Goal: Register for event/course

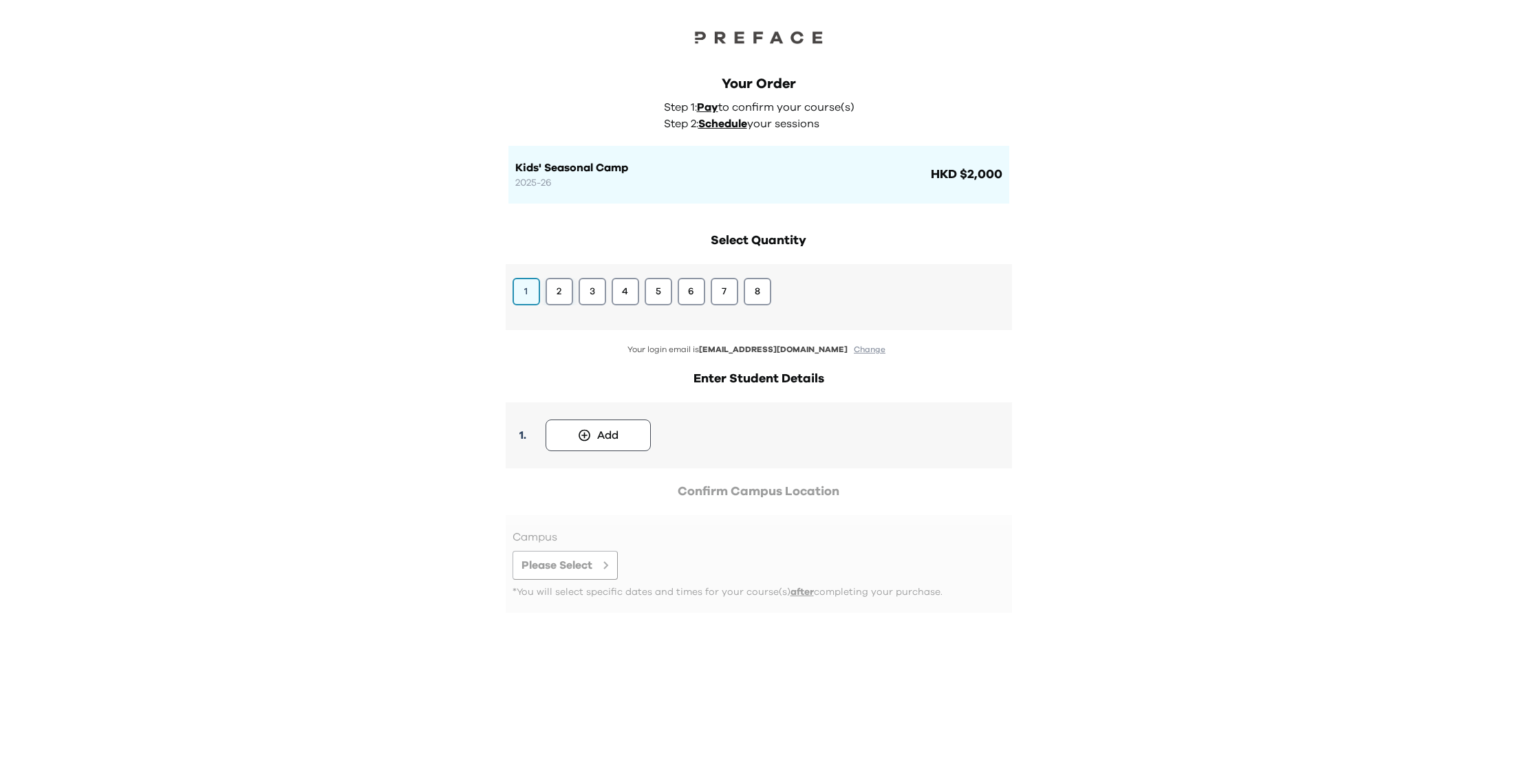
click at [562, 299] on button "2" at bounding box center [559, 291] width 27 height 27
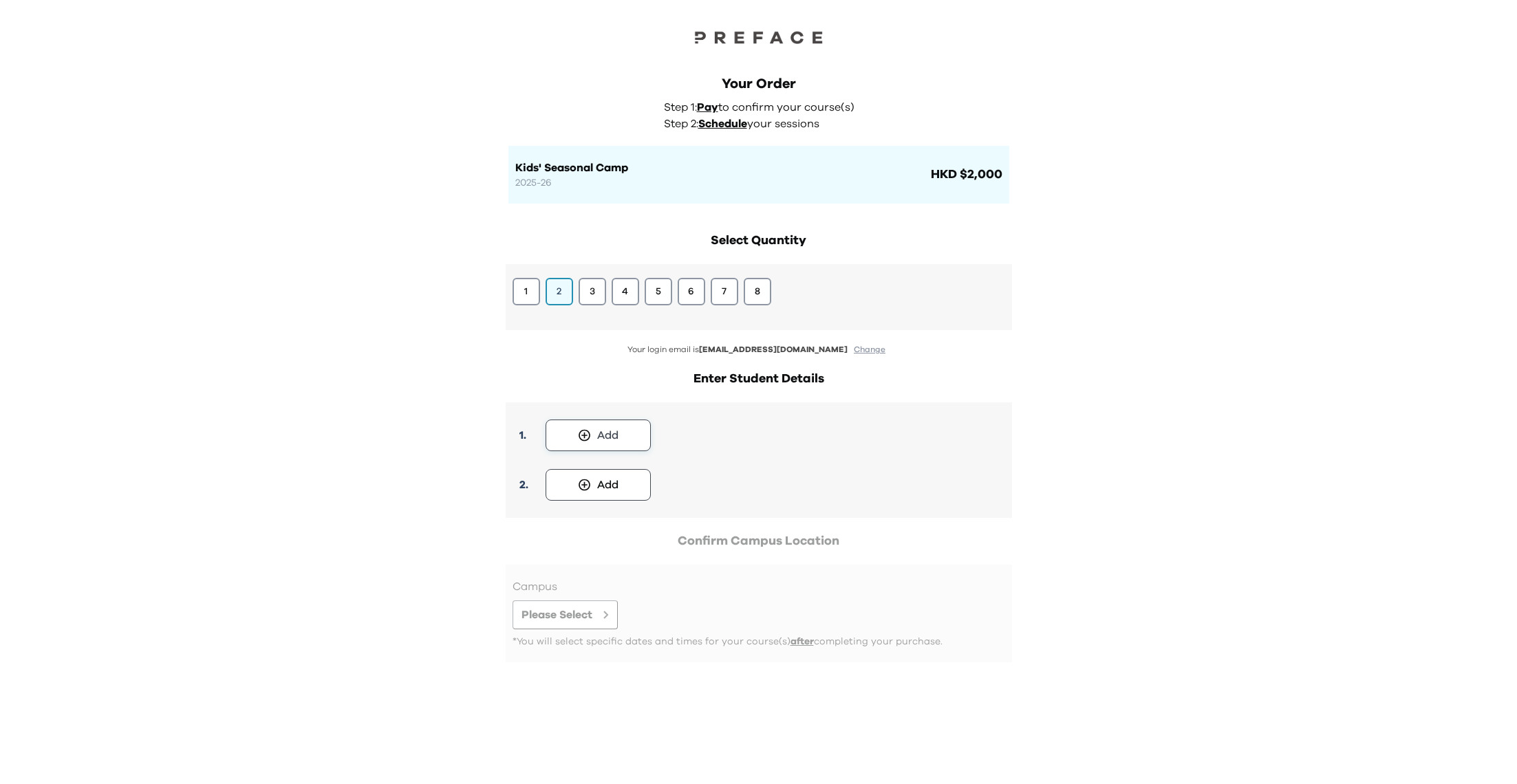
click at [592, 441] on button "Add" at bounding box center [598, 435] width 105 height 32
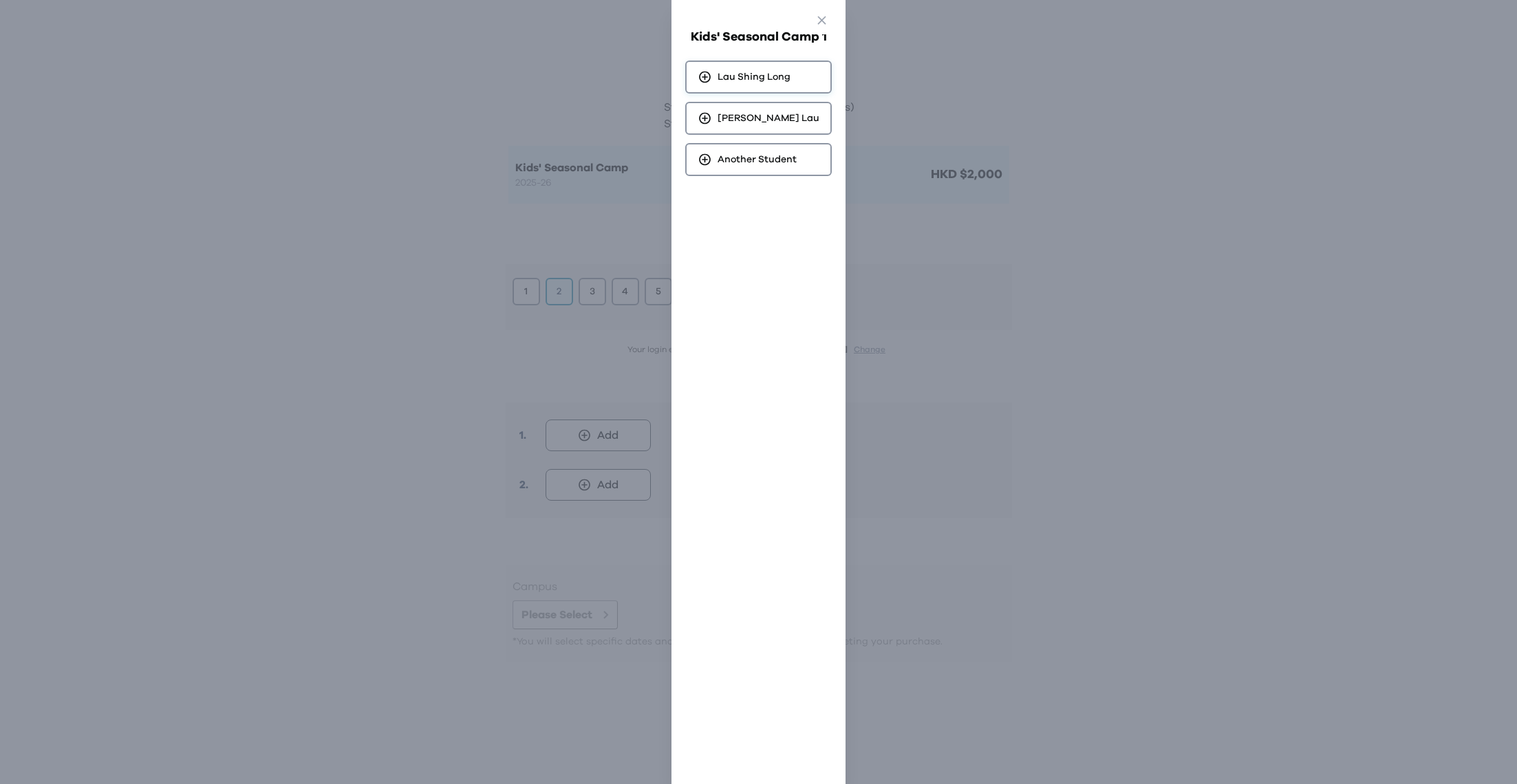
click at [748, 69] on div "Lau Shing Long" at bounding box center [758, 77] width 146 height 33
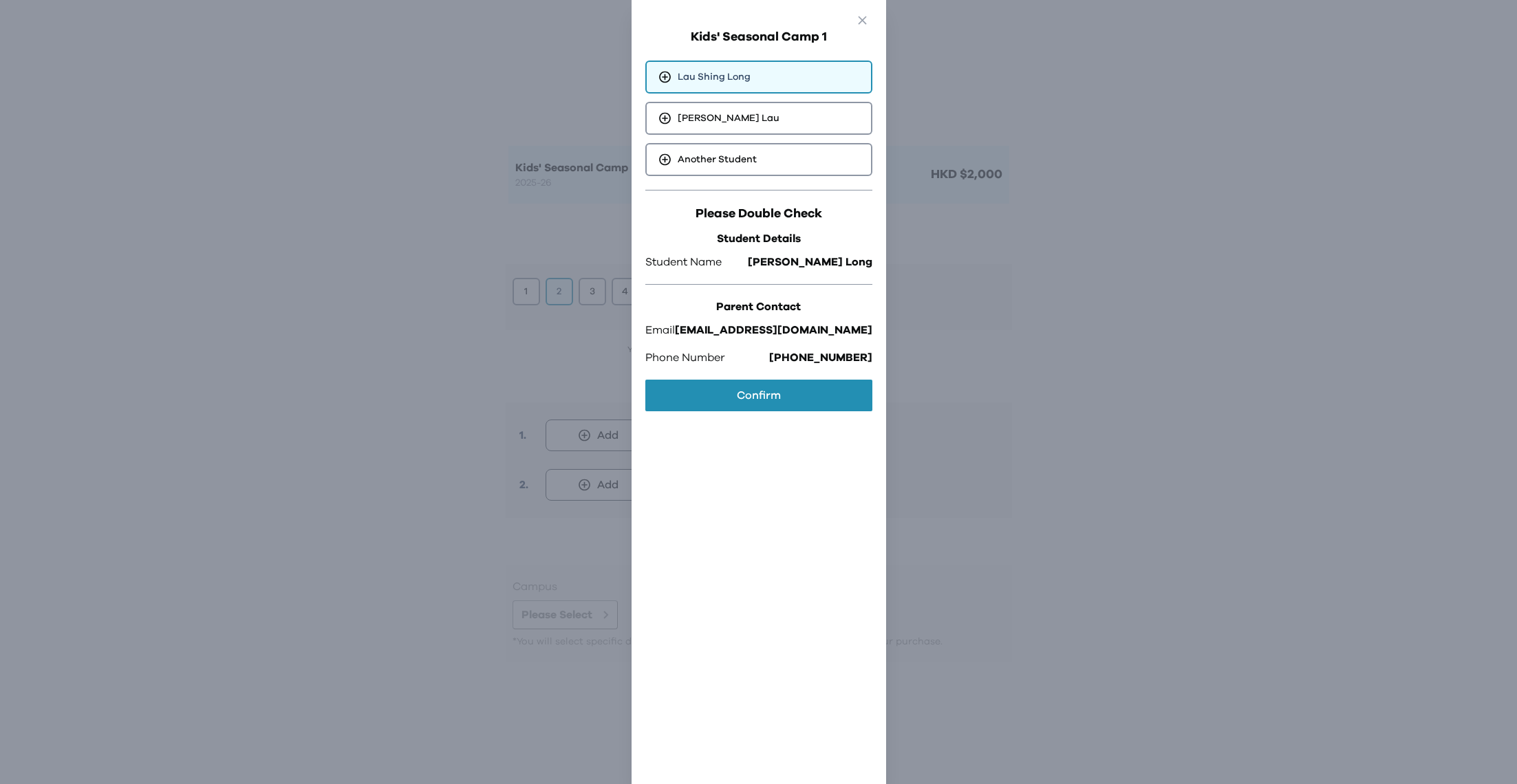
click at [757, 415] on div "Kids' Seasonal Camp 1 Lau Shing Long Marcus Lau Another Student Please Double C…" at bounding box center [759, 406] width 241 height 784
click at [757, 400] on button "Confirm" at bounding box center [758, 396] width 227 height 32
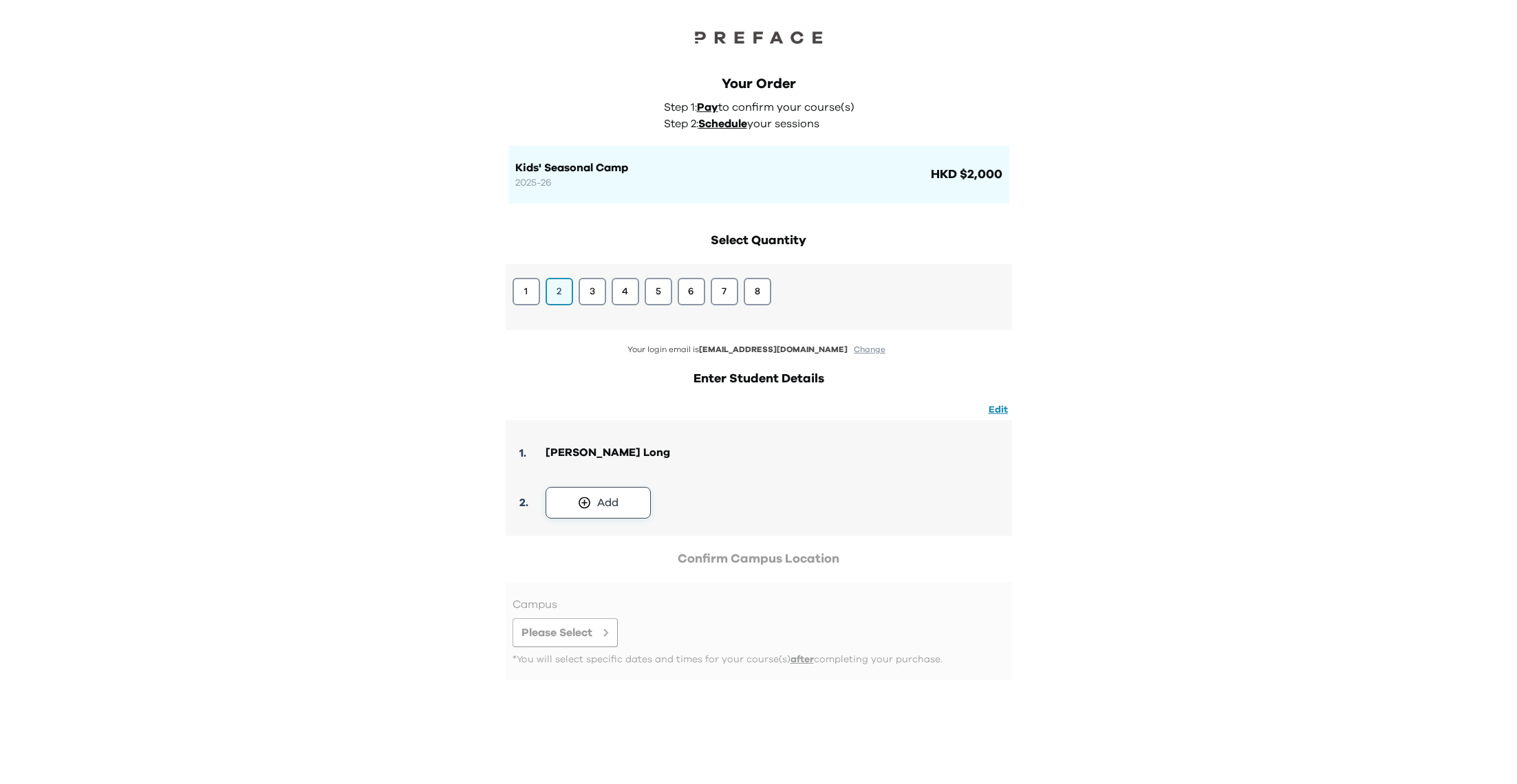
click at [617, 499] on div "Add" at bounding box center [608, 503] width 21 height 16
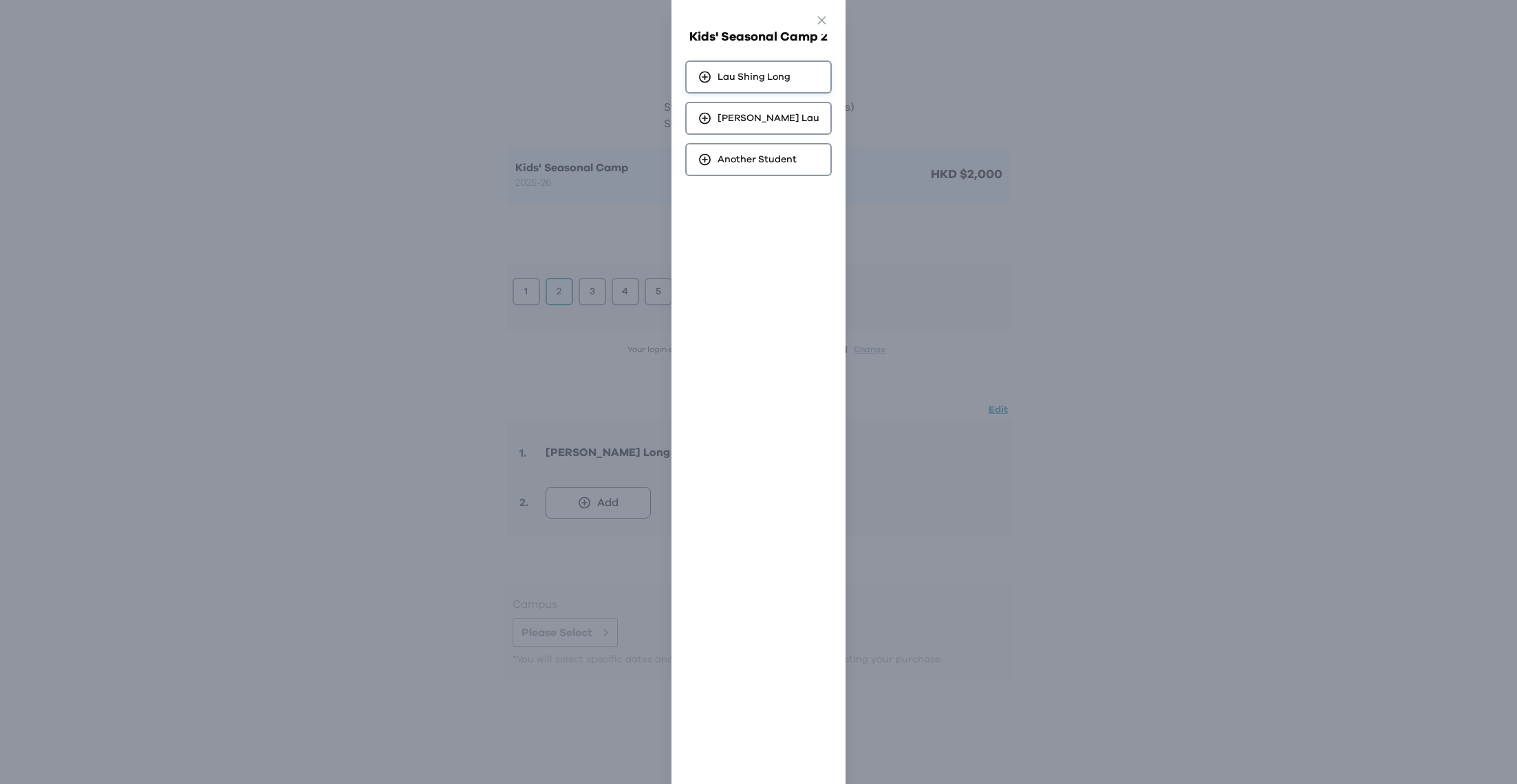
click at [757, 77] on span "Lau Shing Long" at bounding box center [754, 77] width 73 height 14
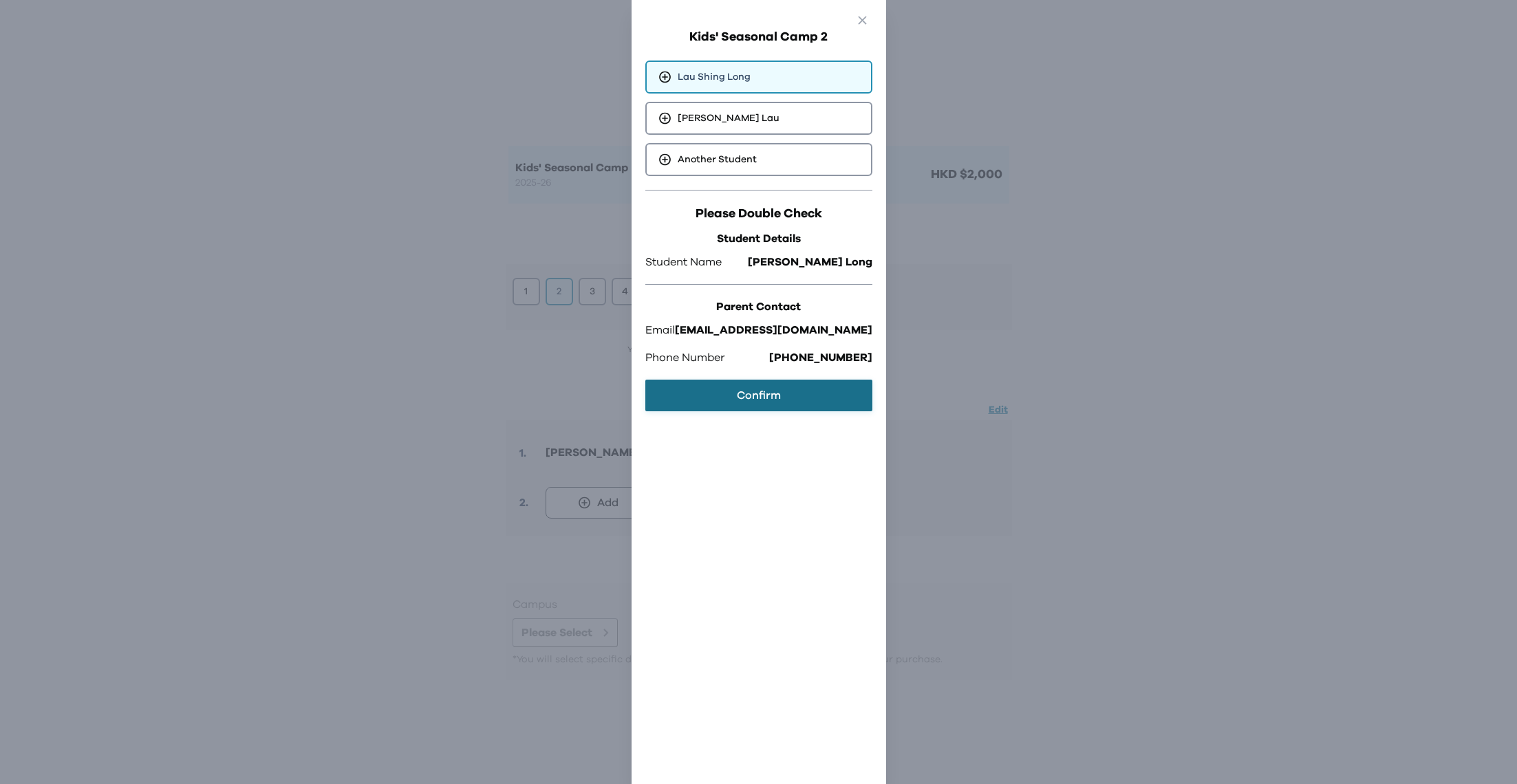
click at [778, 382] on button "Confirm" at bounding box center [758, 396] width 227 height 32
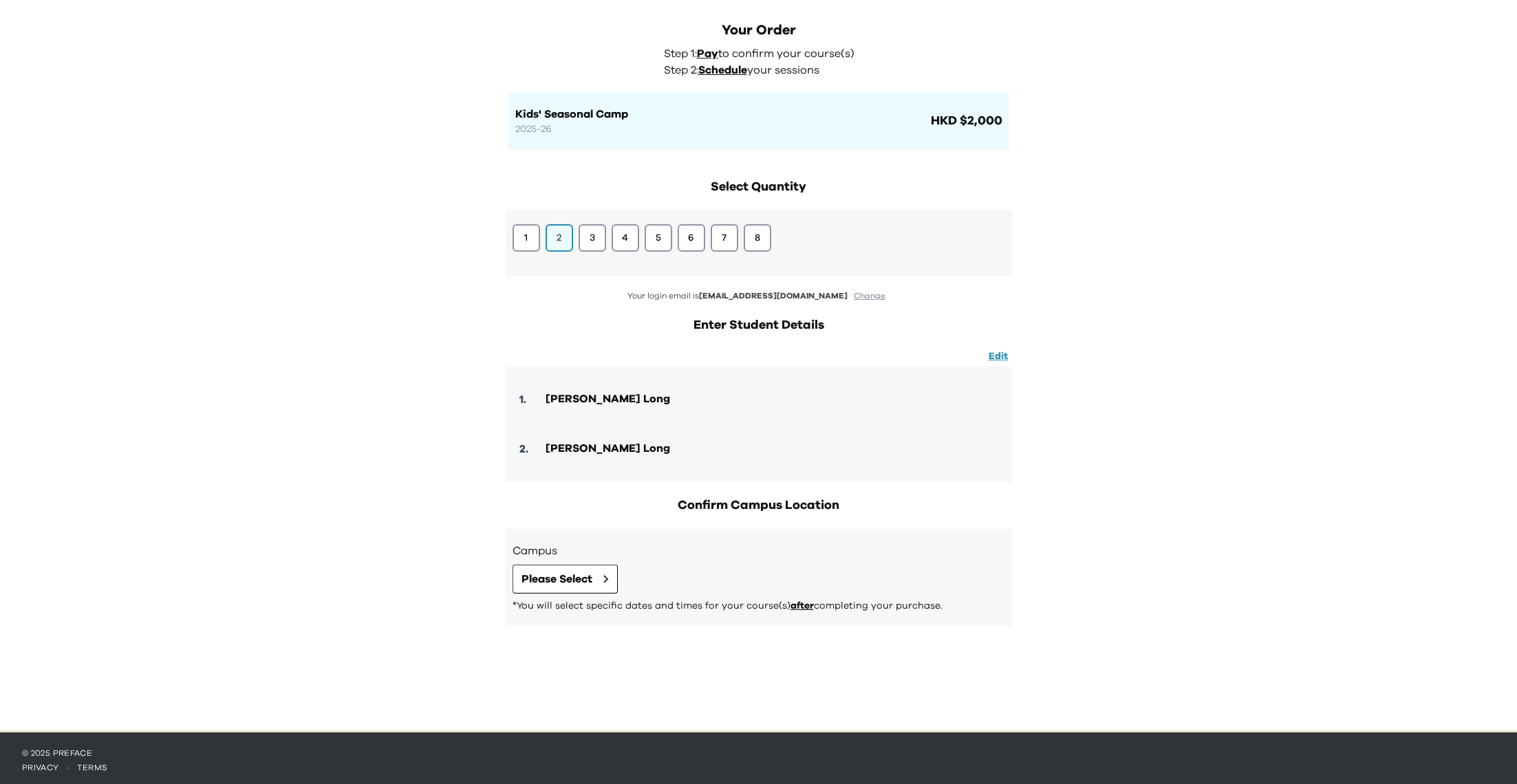
scroll to position [54, 0]
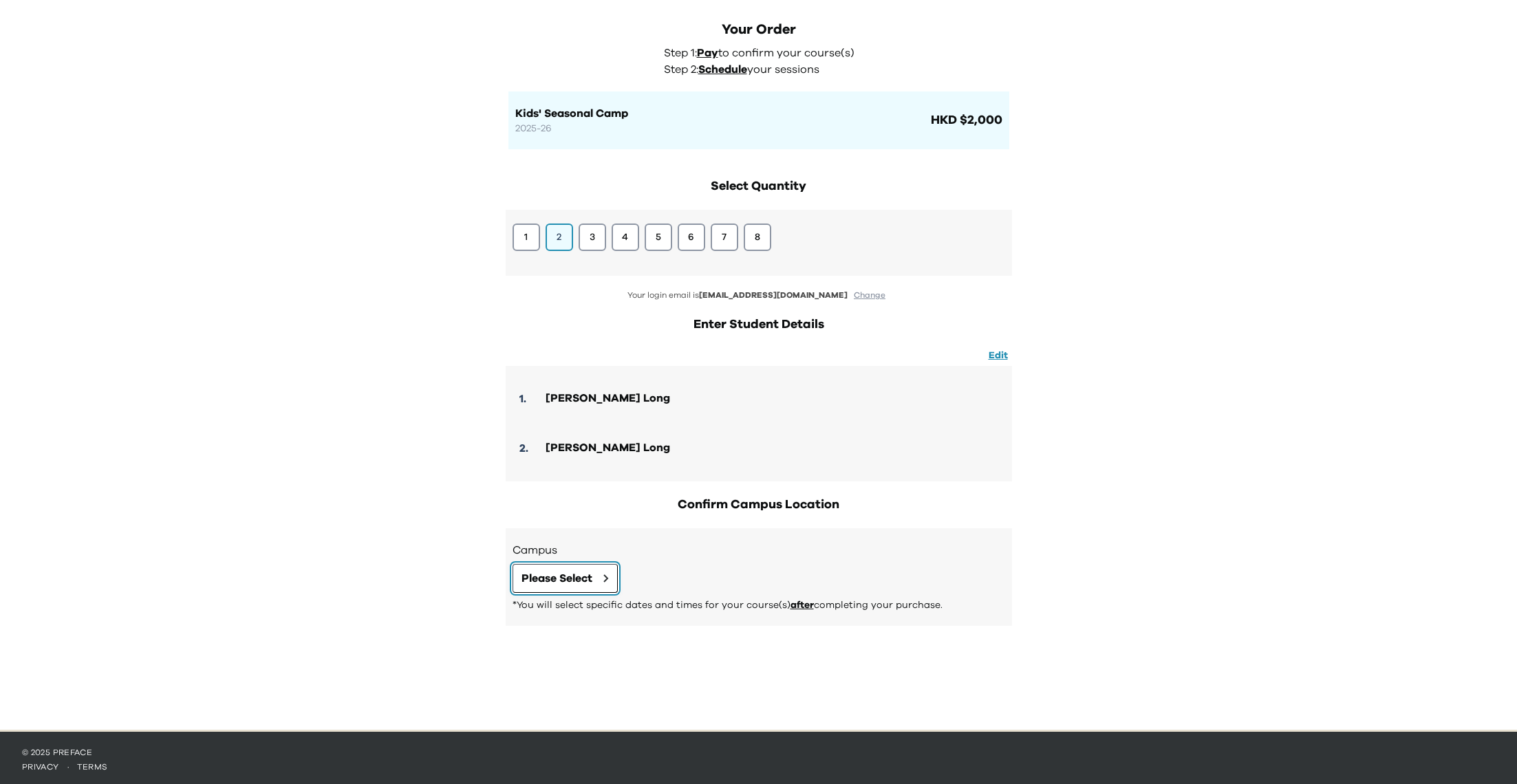
click at [603, 564] on button "Please Select" at bounding box center [565, 578] width 105 height 29
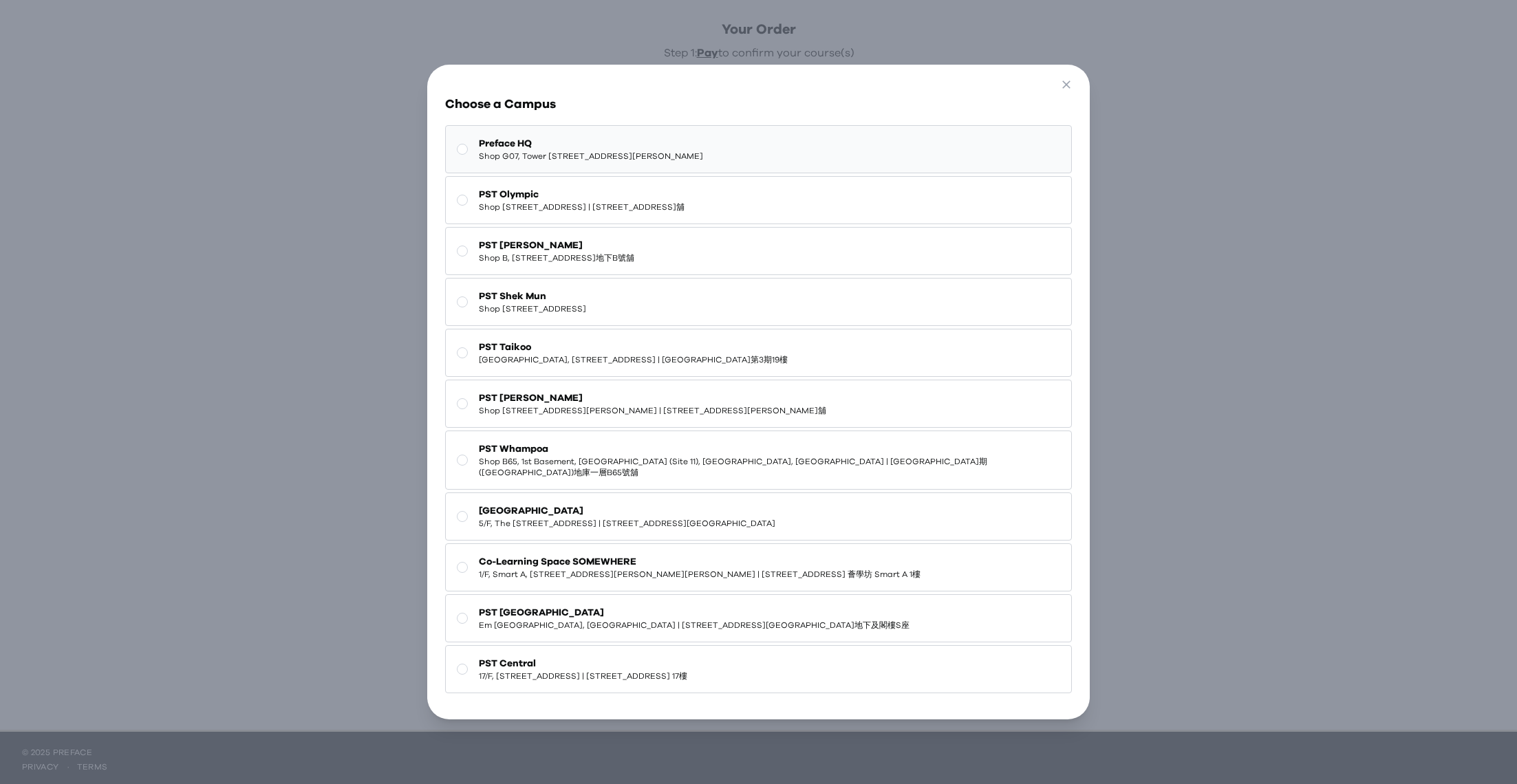
click at [609, 167] on button "Preface HQ Shop G07, Tower 535, 535 Jaffe Road, Causeway Bay | 銅鑼灣謝斐道535號Tower …" at bounding box center [758, 149] width 627 height 48
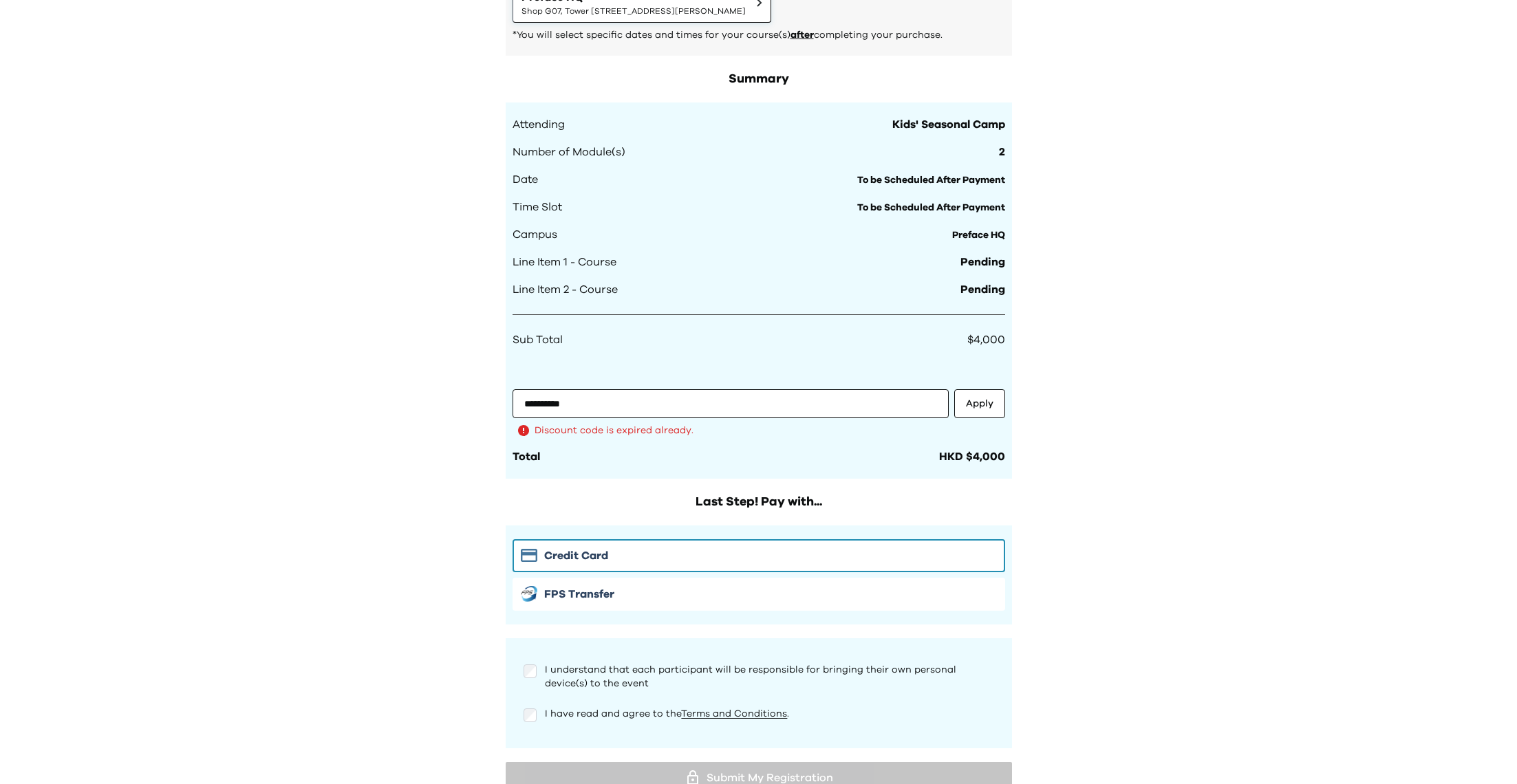
scroll to position [720, 0]
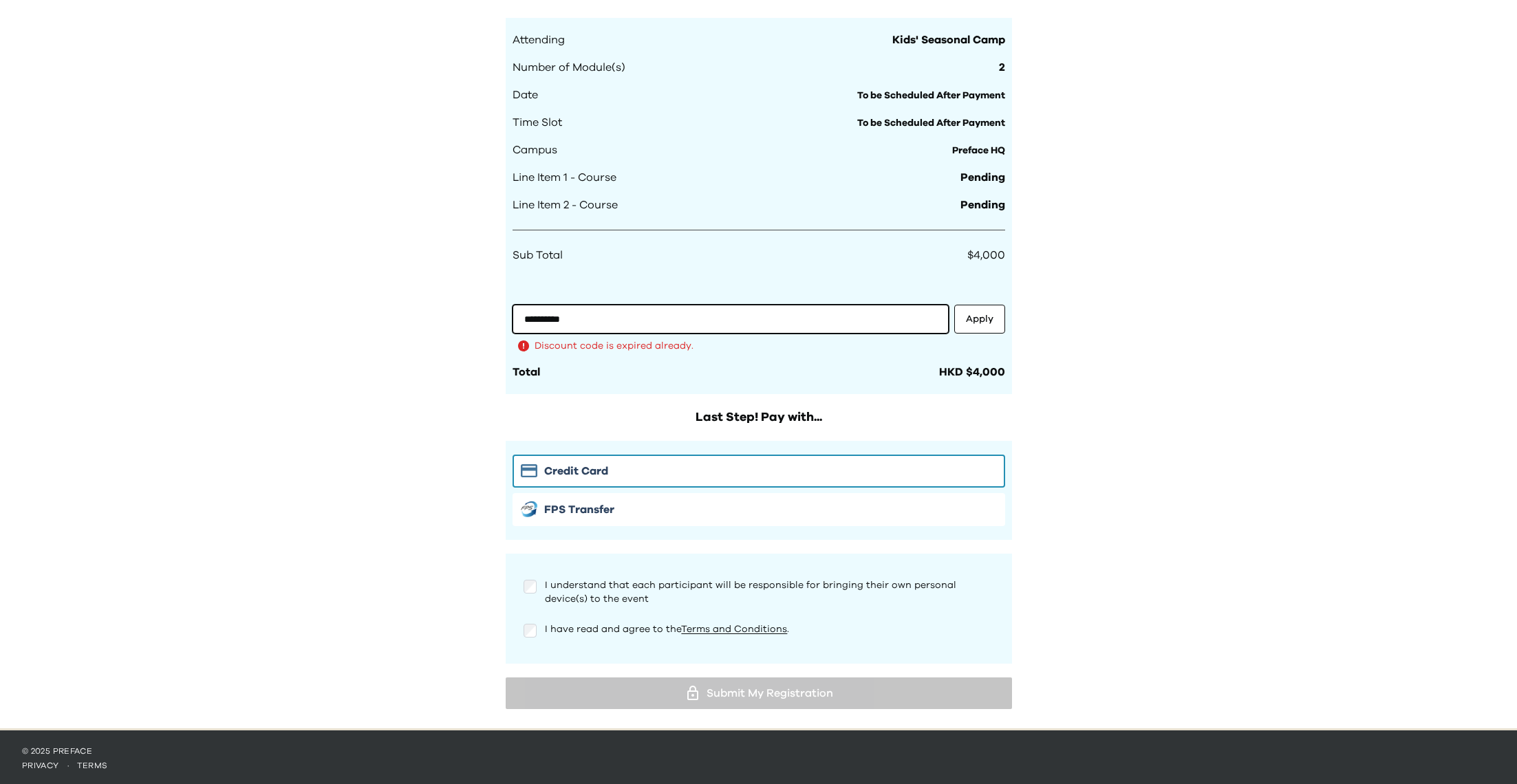
click at [873, 323] on input "**********" at bounding box center [730, 320] width 436 height 29
drag, startPoint x: 845, startPoint y: 321, endPoint x: 485, endPoint y: 317, distance: 360.0
click at [485, 318] on div "**********" at bounding box center [758, 5] width 1517 height 1449
paste input "**********"
type input "**********"
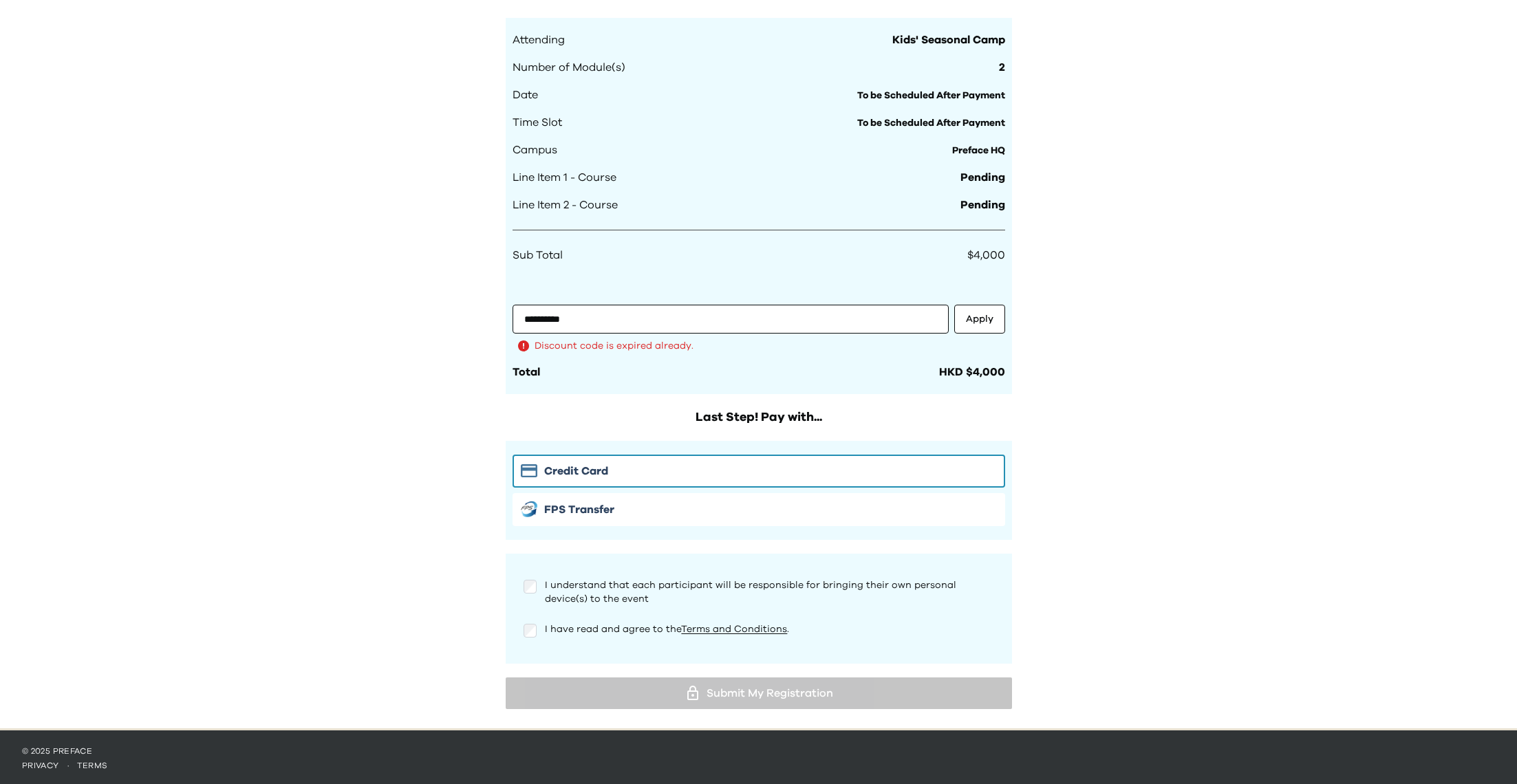
click at [414, 419] on div "**********" at bounding box center [758, 5] width 1517 height 1449
click at [979, 328] on button "Apply" at bounding box center [980, 320] width 51 height 29
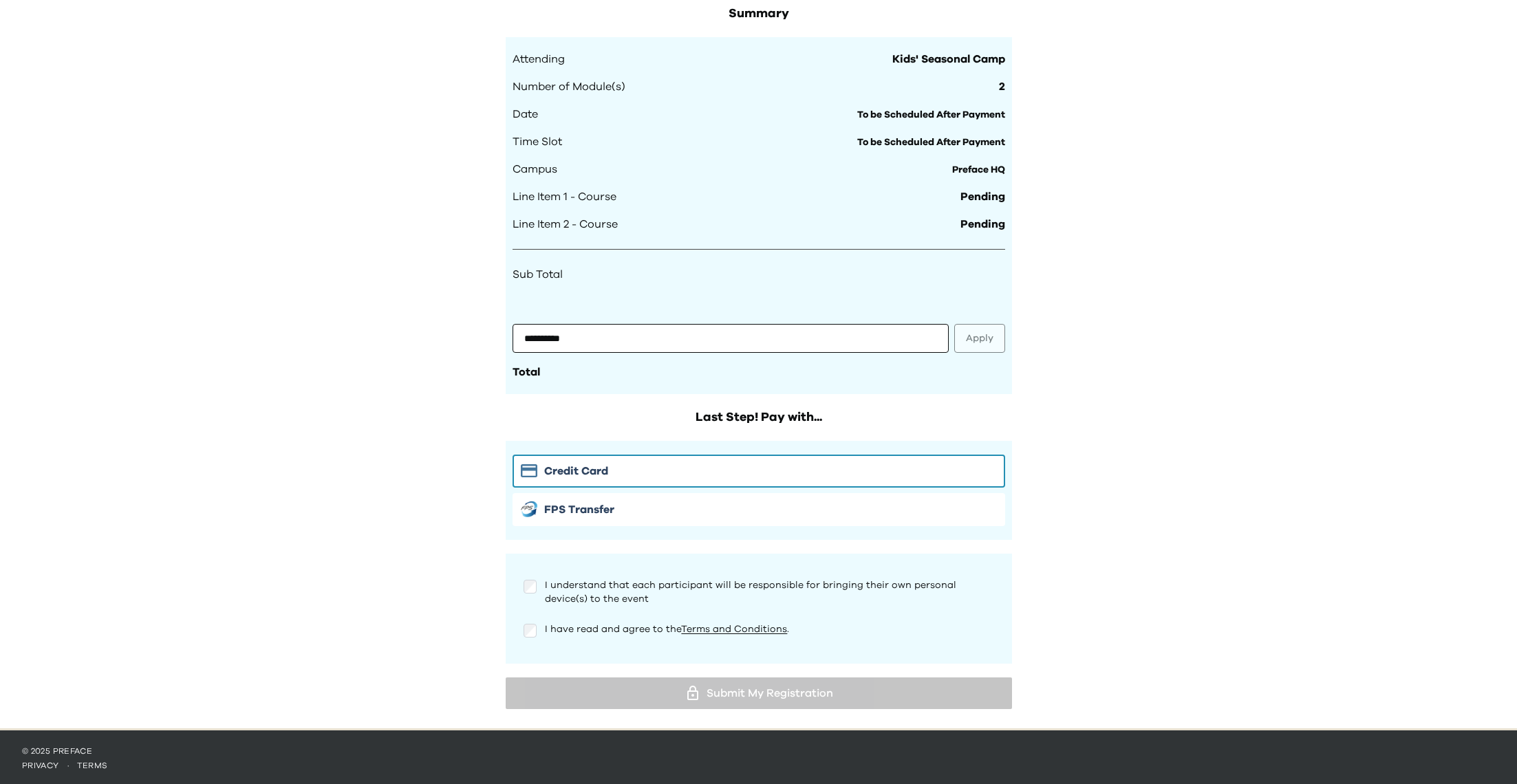
scroll to position [720, 0]
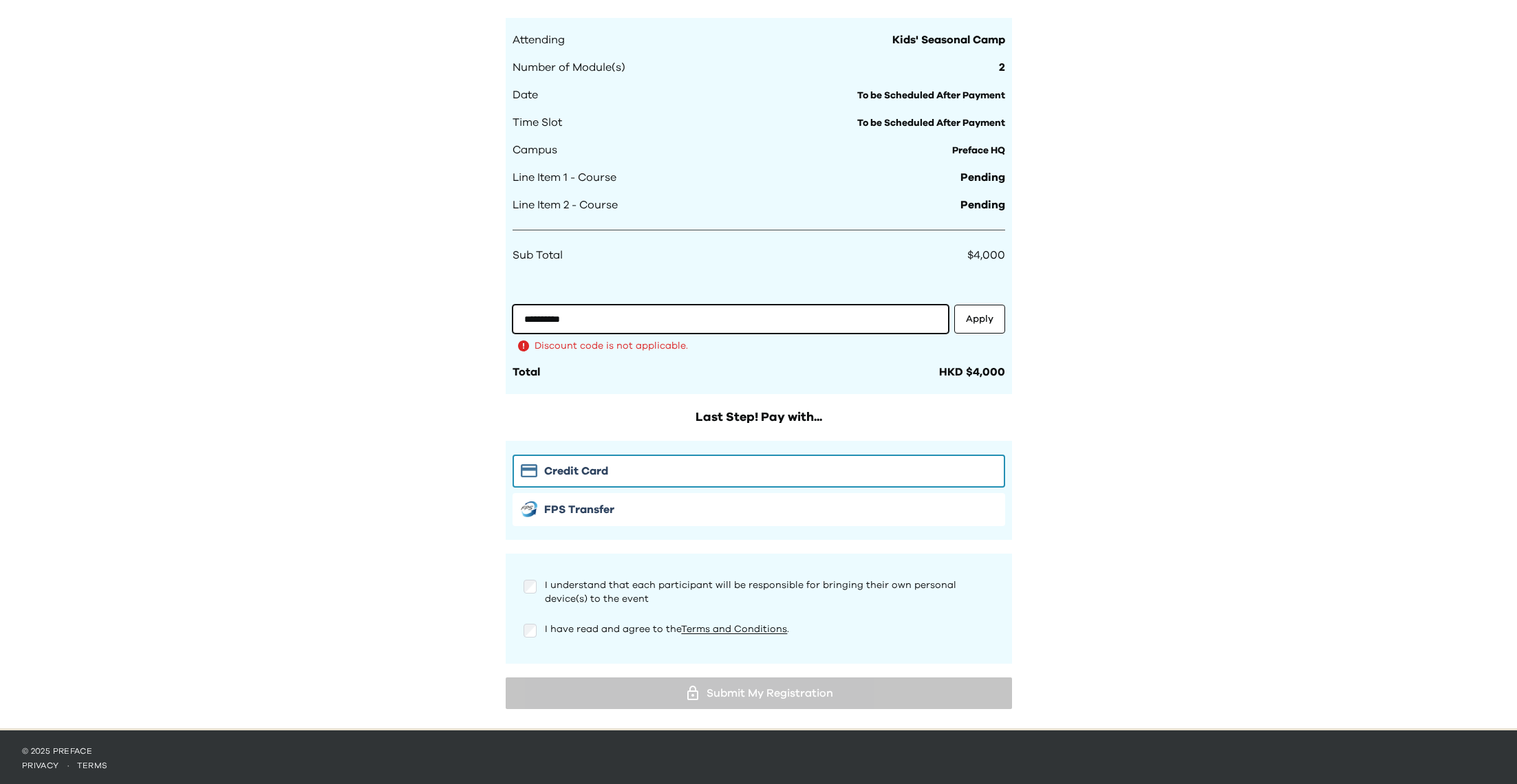
drag, startPoint x: 735, startPoint y: 315, endPoint x: 249, endPoint y: 257, distance: 489.4
click at [243, 260] on div "**********" at bounding box center [758, 5] width 1517 height 1449
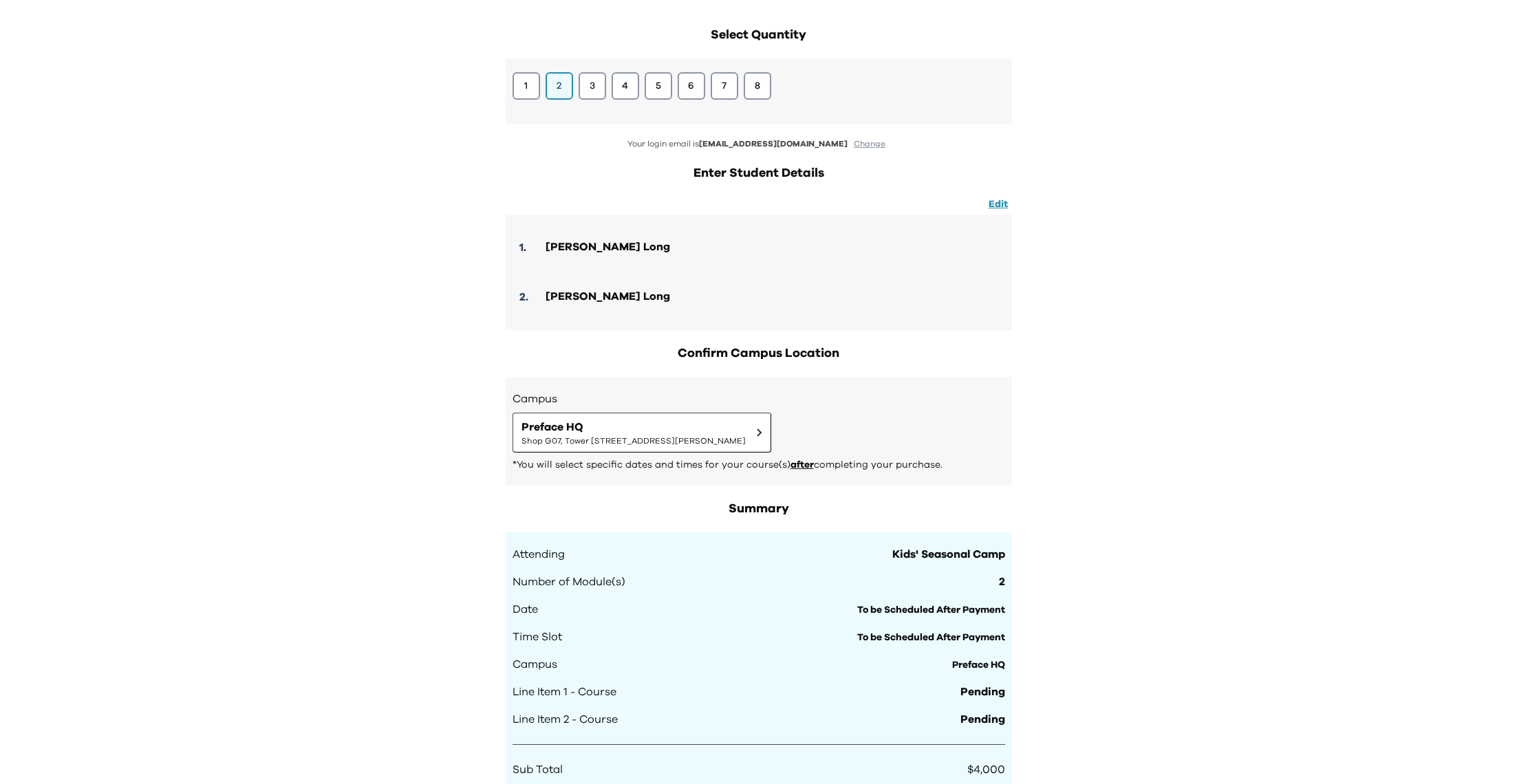
scroll to position [0, 0]
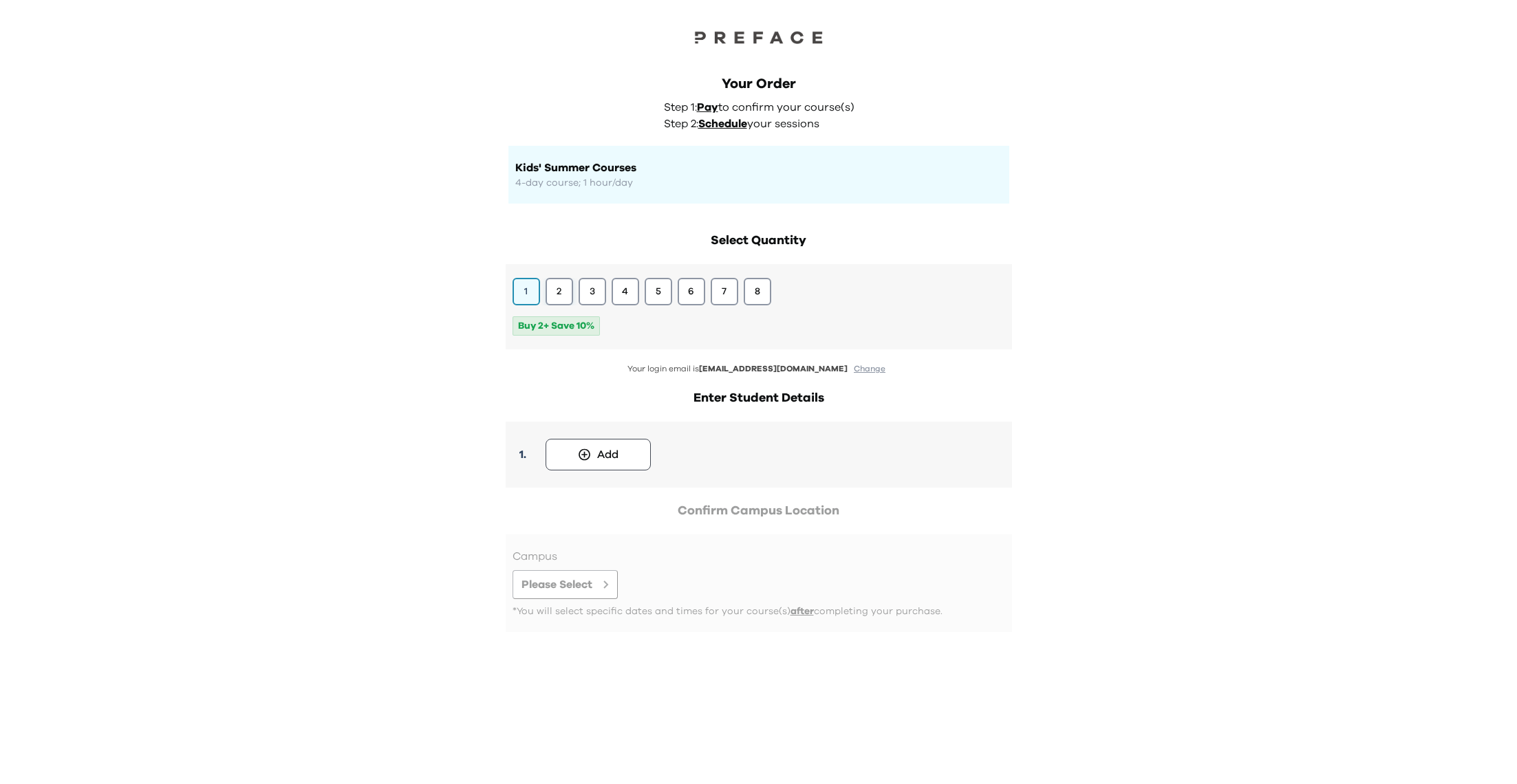
click at [563, 291] on button "2" at bounding box center [559, 291] width 27 height 27
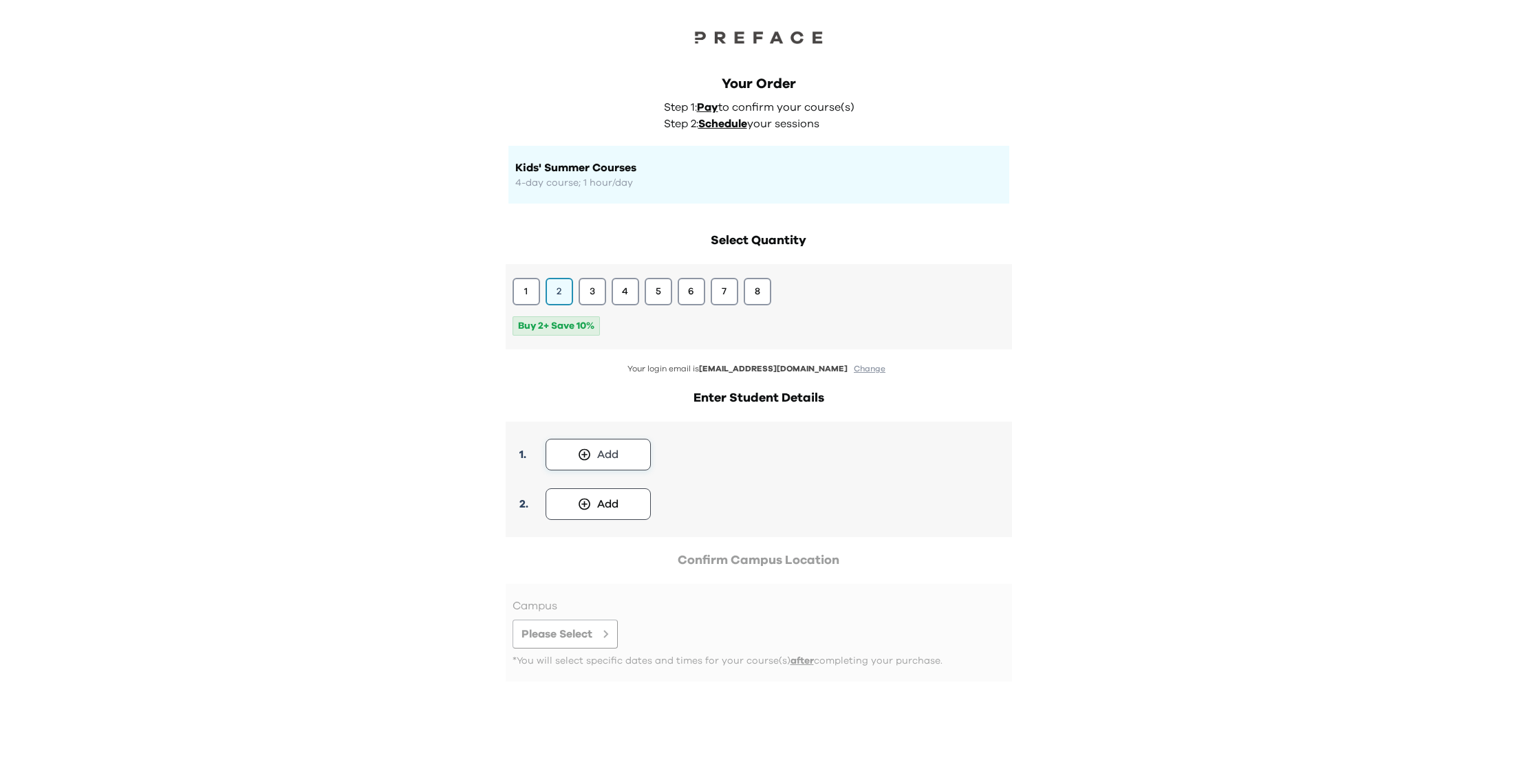
click at [596, 455] on button "Add" at bounding box center [598, 454] width 105 height 32
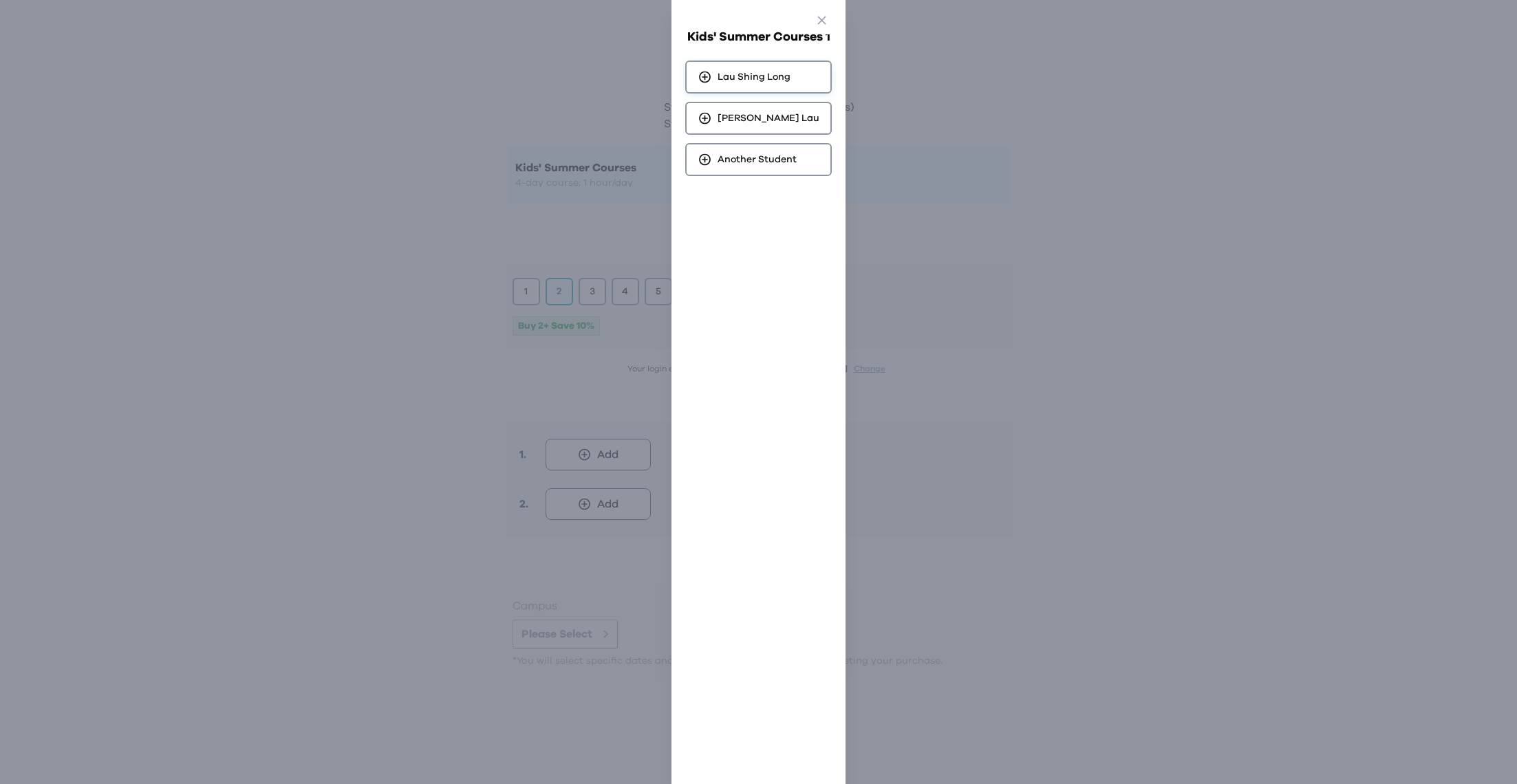
click at [758, 79] on span "Lau Shing Long" at bounding box center [754, 77] width 73 height 14
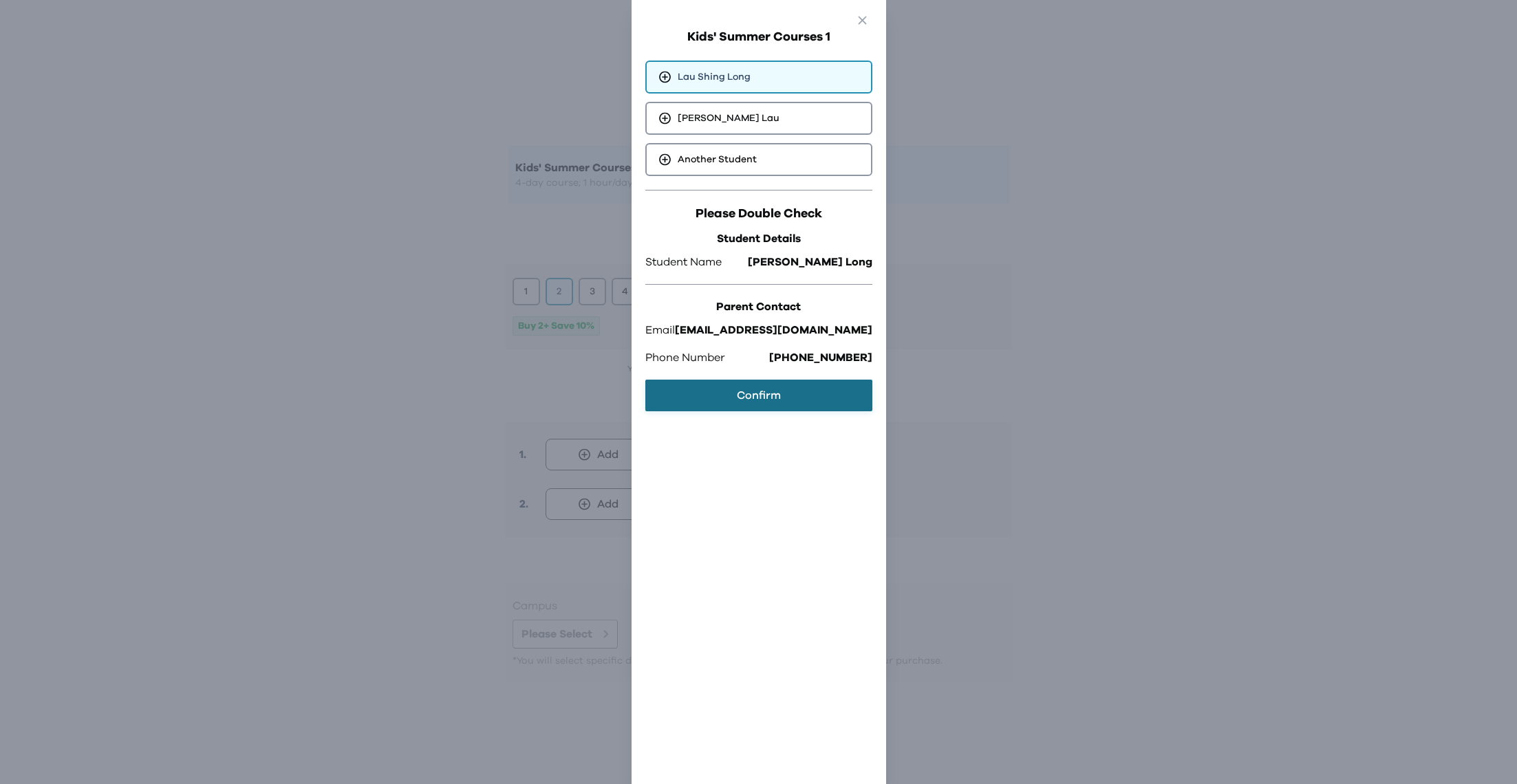
click at [748, 383] on button "Confirm" at bounding box center [758, 396] width 227 height 32
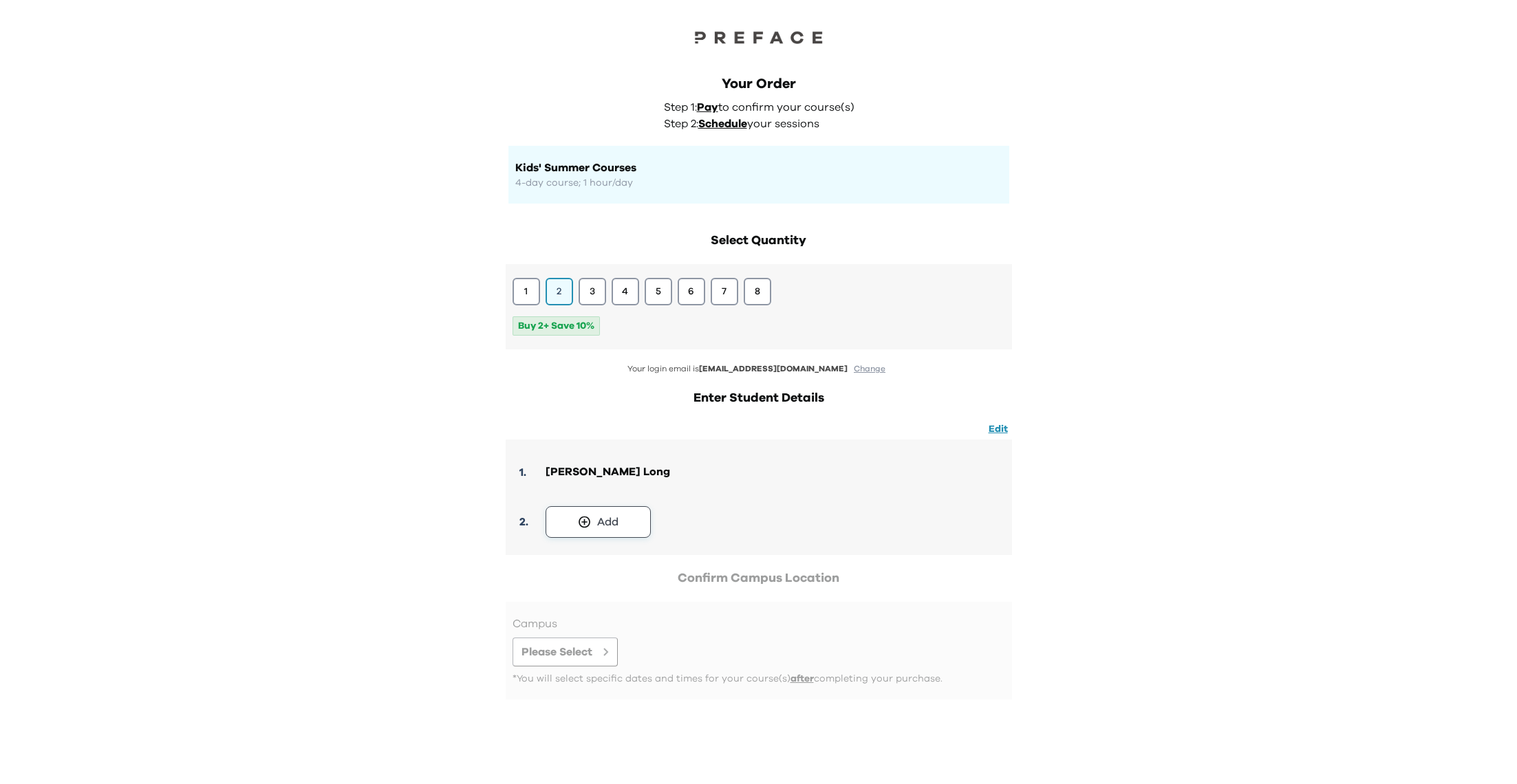
click at [628, 514] on button "Add" at bounding box center [598, 522] width 105 height 32
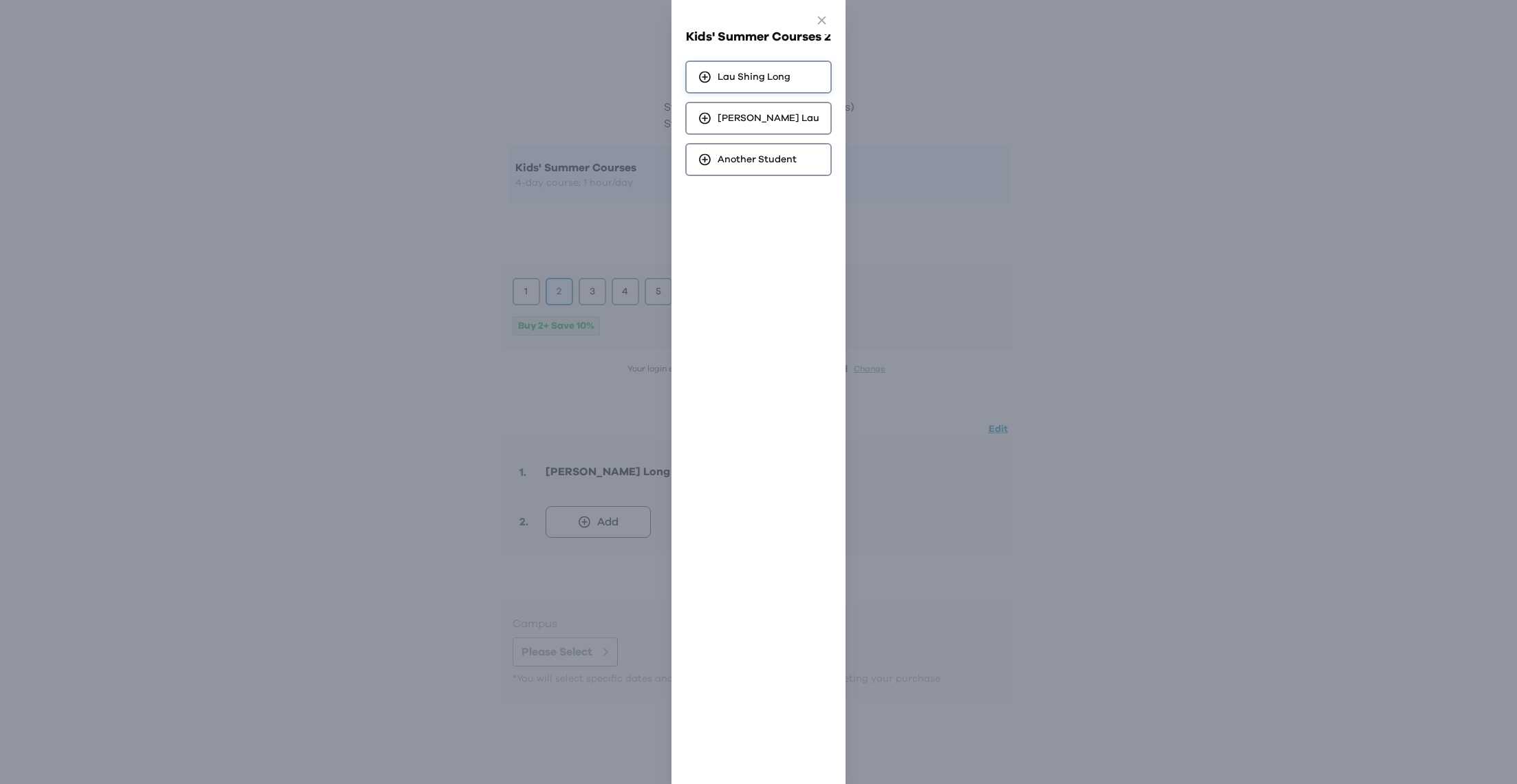
click at [716, 88] on div "Lau Shing Long" at bounding box center [758, 77] width 146 height 33
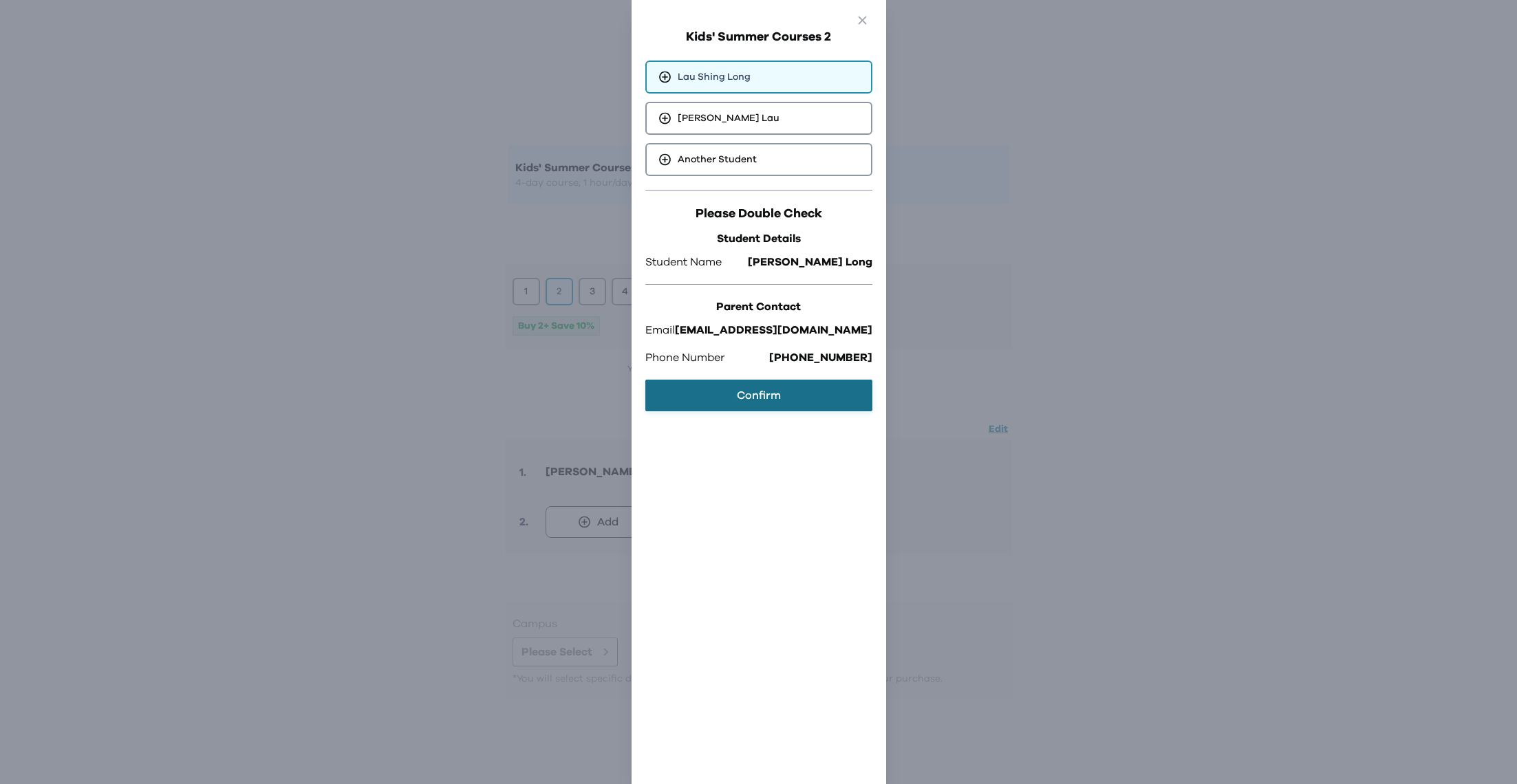
click at [764, 387] on button "Confirm" at bounding box center [758, 396] width 227 height 32
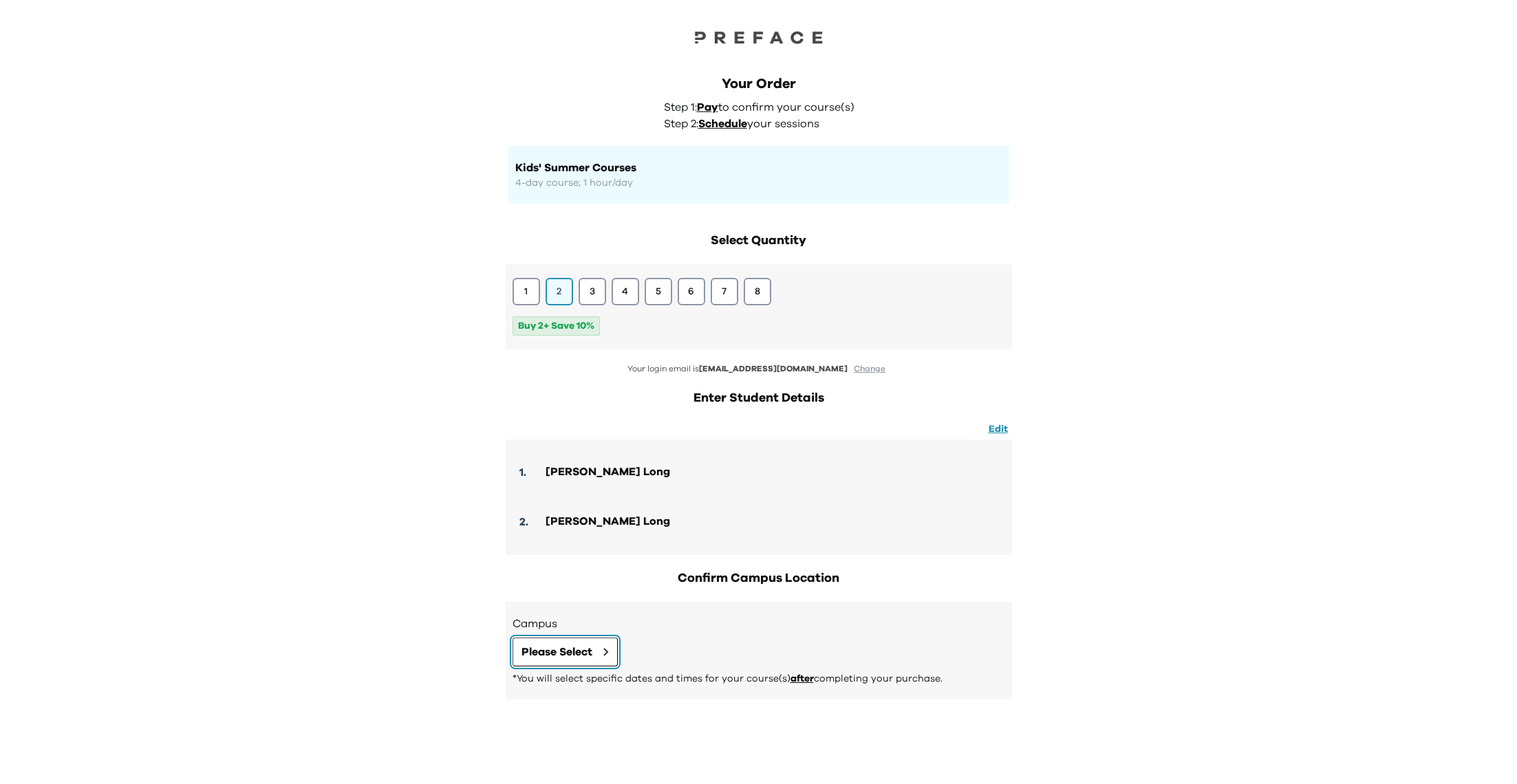
click at [586, 653] on span "Please Select" at bounding box center [557, 652] width 71 height 16
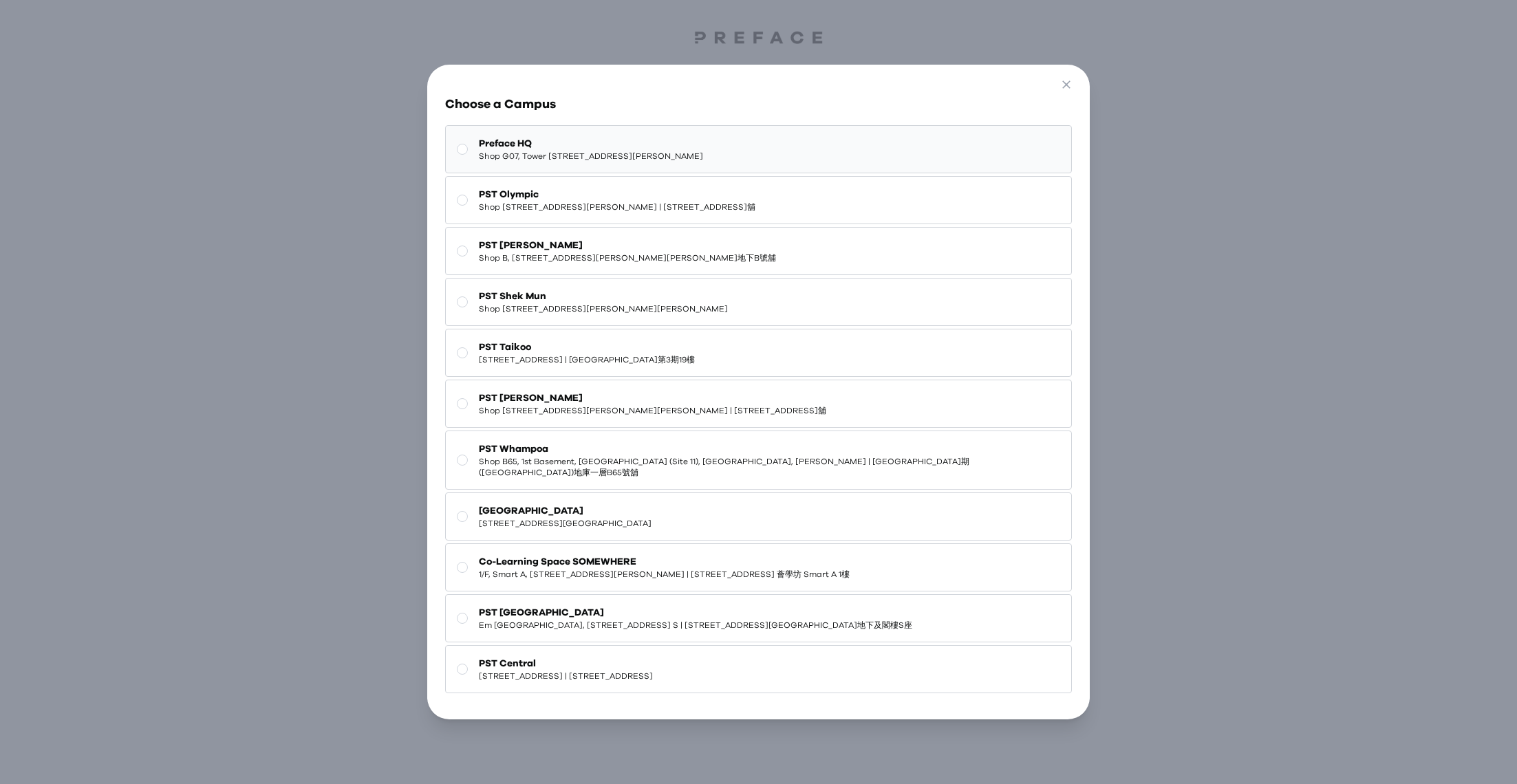
click at [642, 148] on span "Preface HQ" at bounding box center [590, 143] width 224 height 14
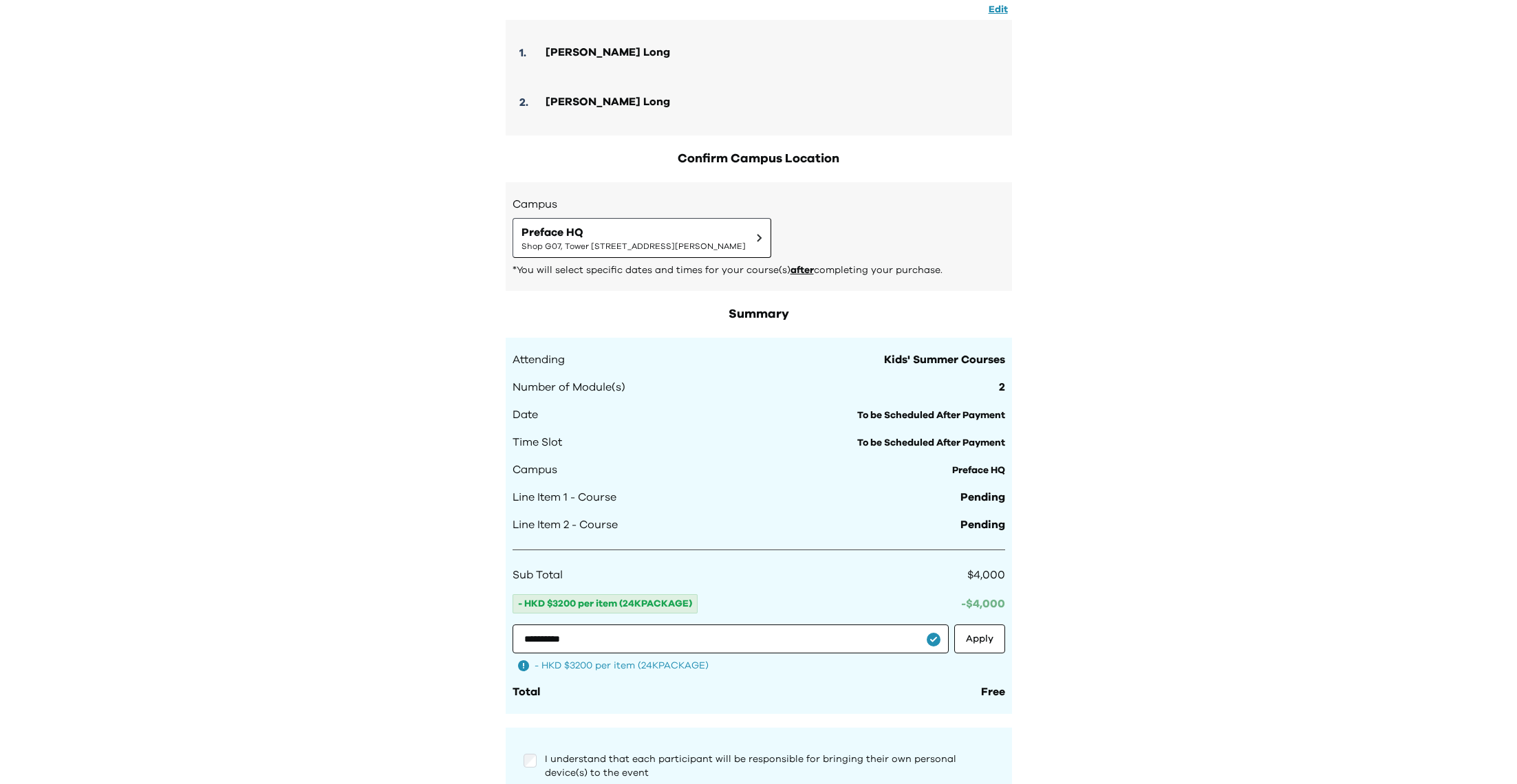
scroll to position [487, 0]
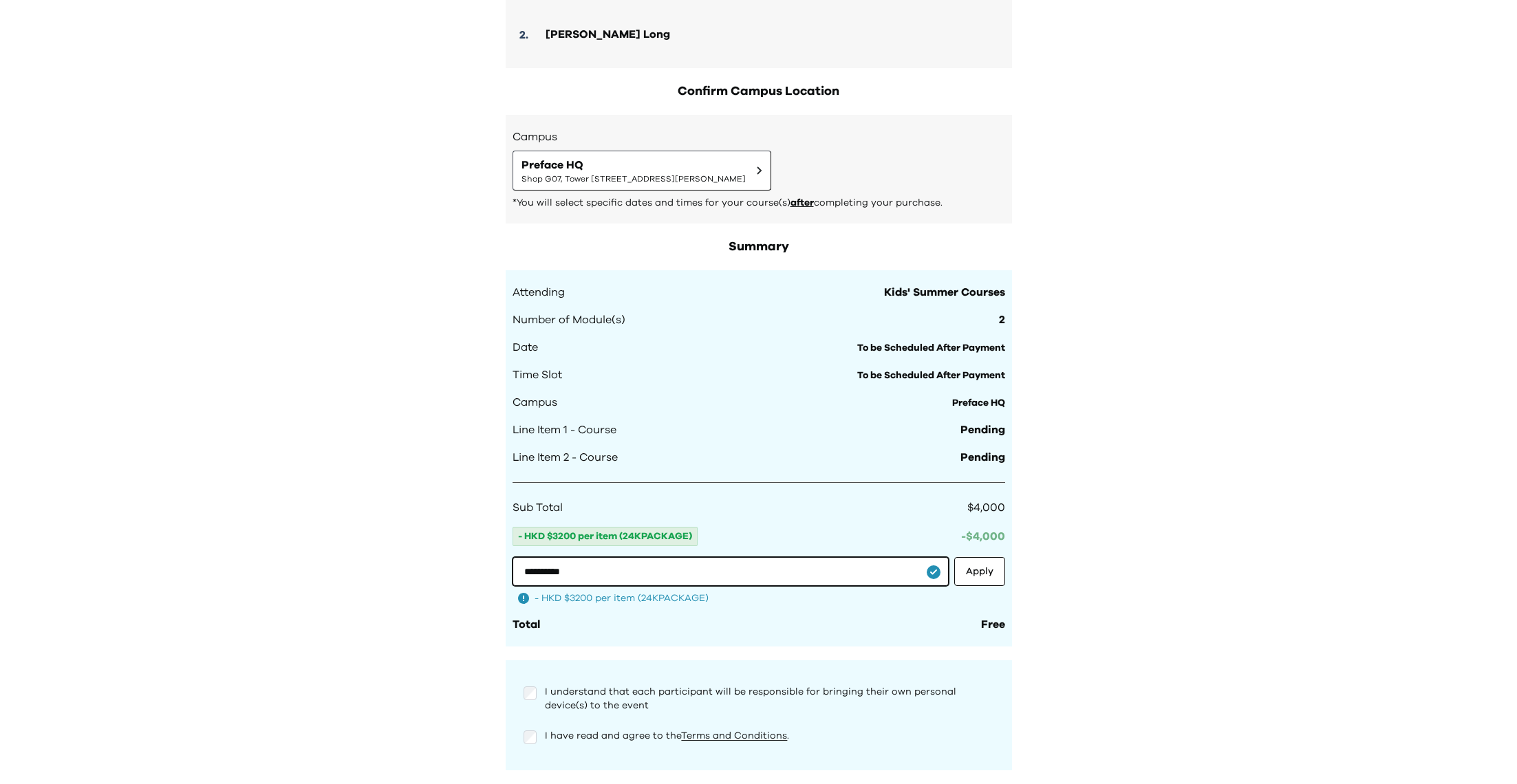
drag, startPoint x: 714, startPoint y: 574, endPoint x: 367, endPoint y: 567, distance: 347.1
click at [367, 567] on div "**********" at bounding box center [758, 174] width 1517 height 1322
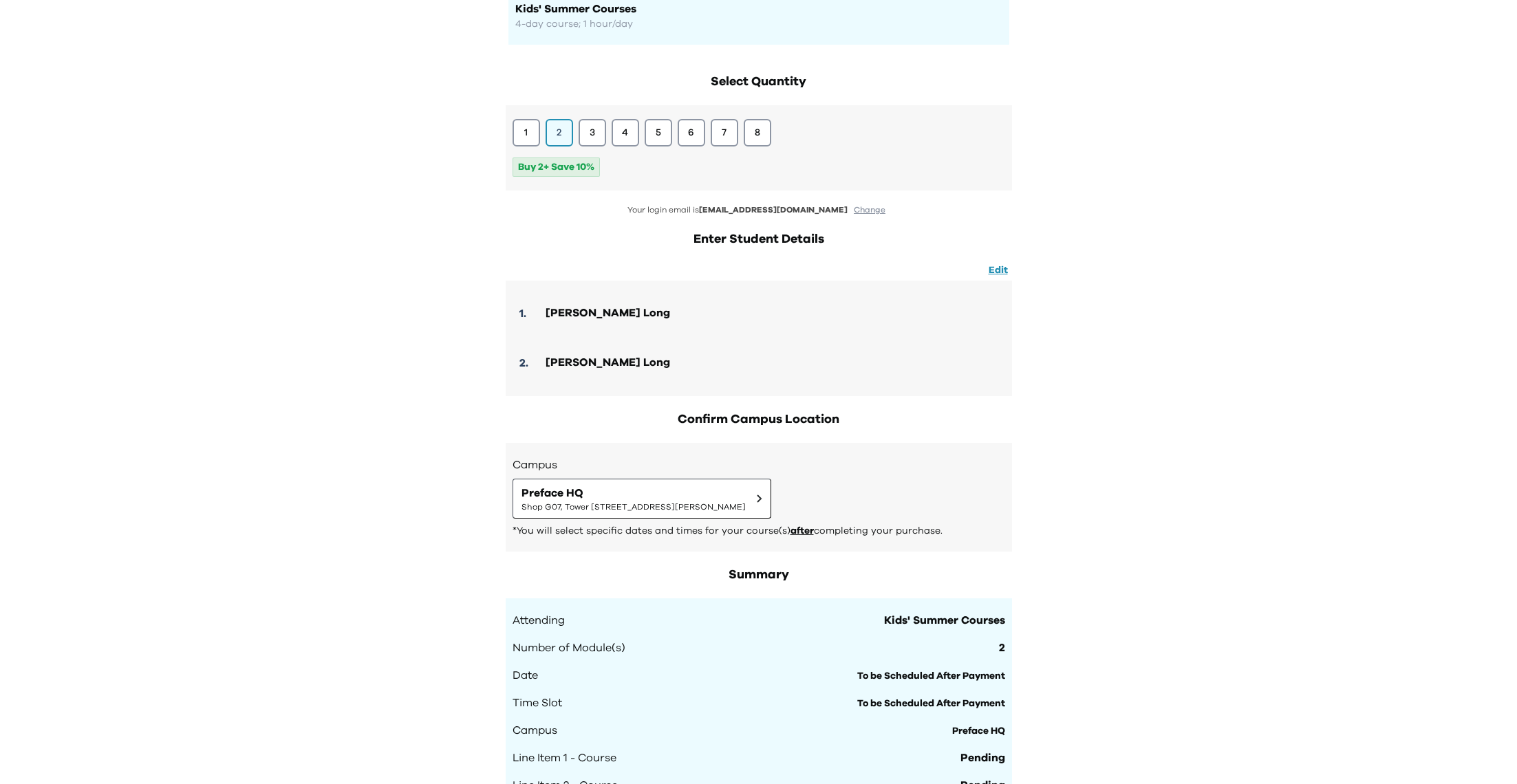
scroll to position [0, 0]
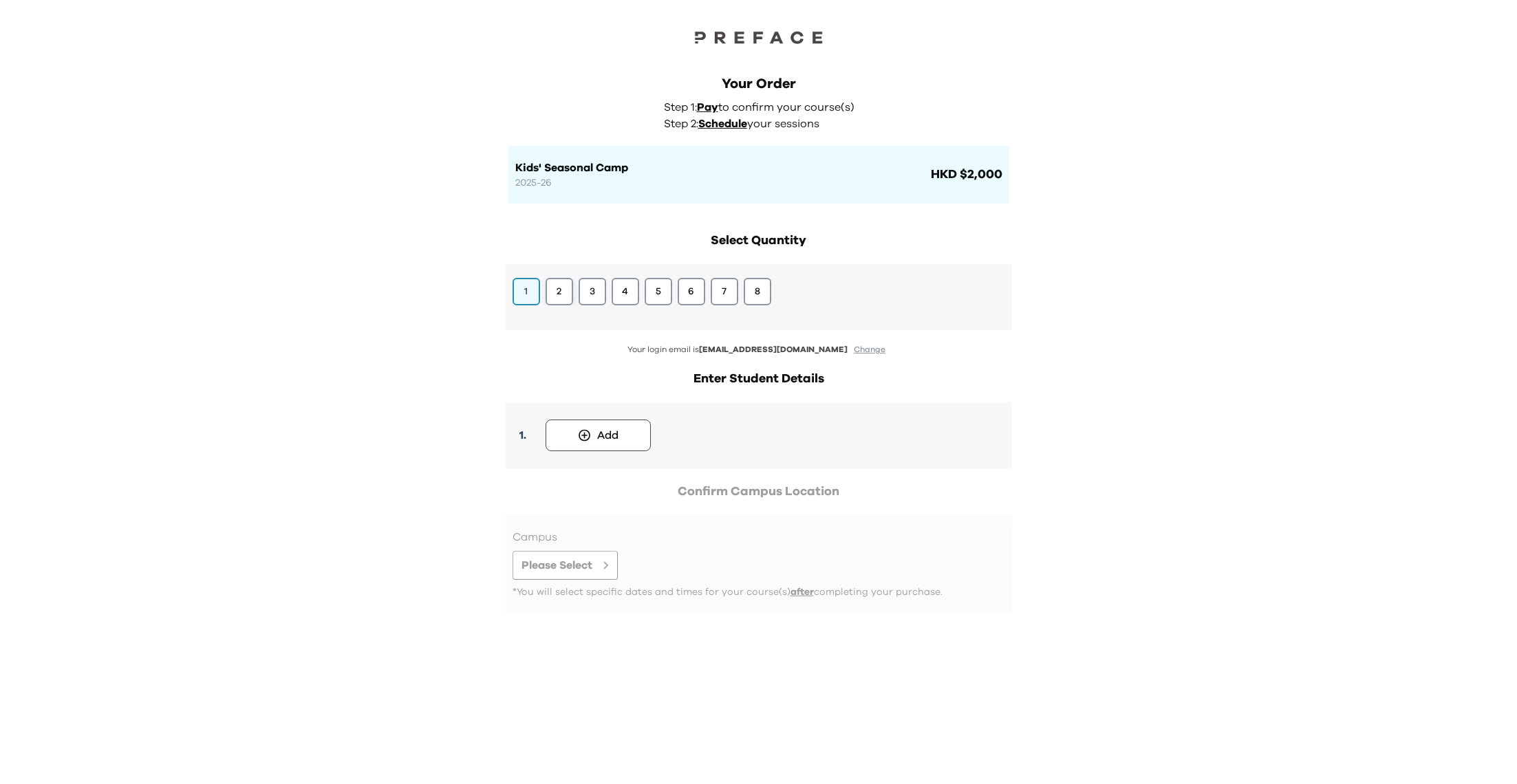
click at [561, 297] on button "2" at bounding box center [559, 291] width 27 height 27
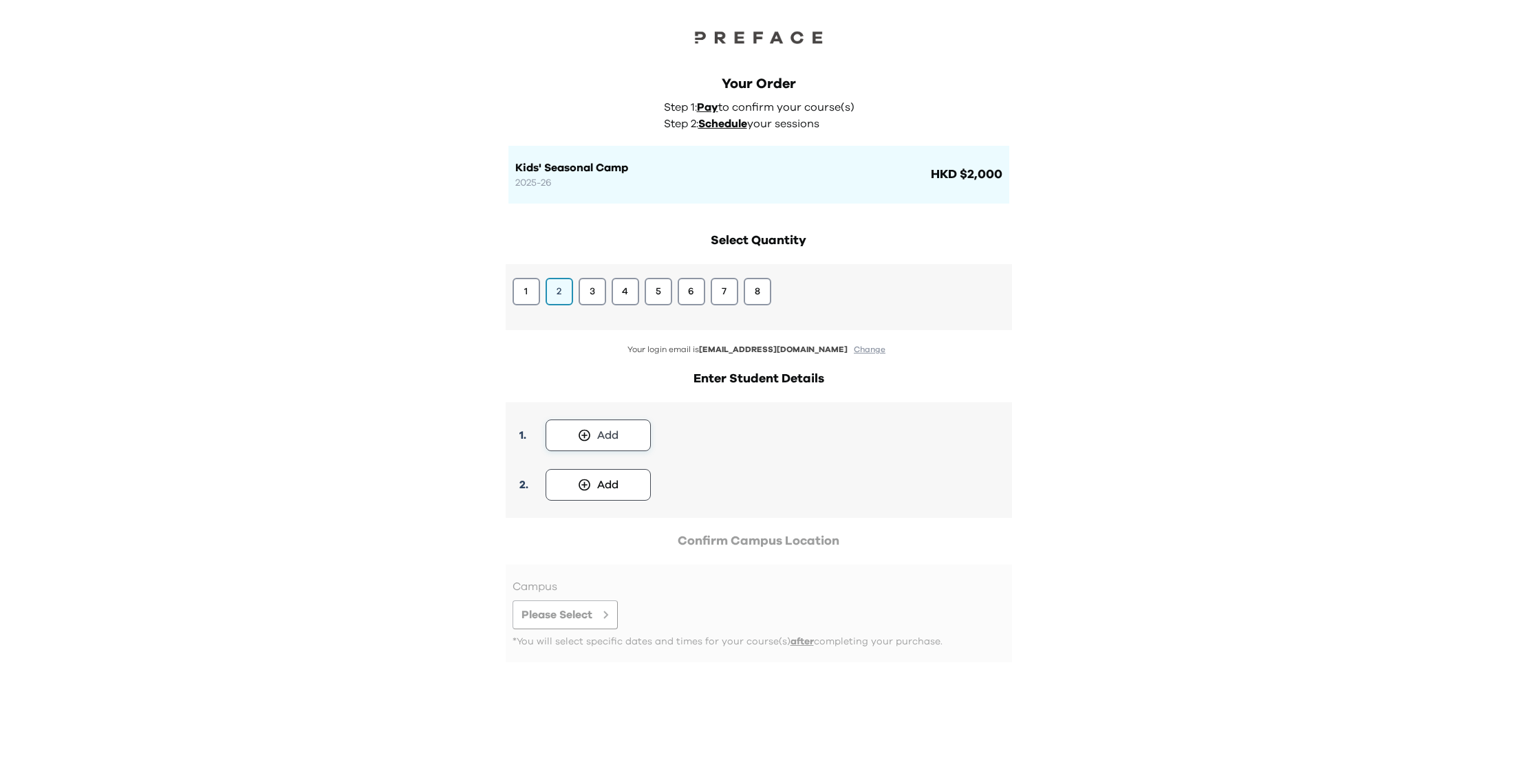
click at [614, 441] on div "Add" at bounding box center [608, 436] width 21 height 16
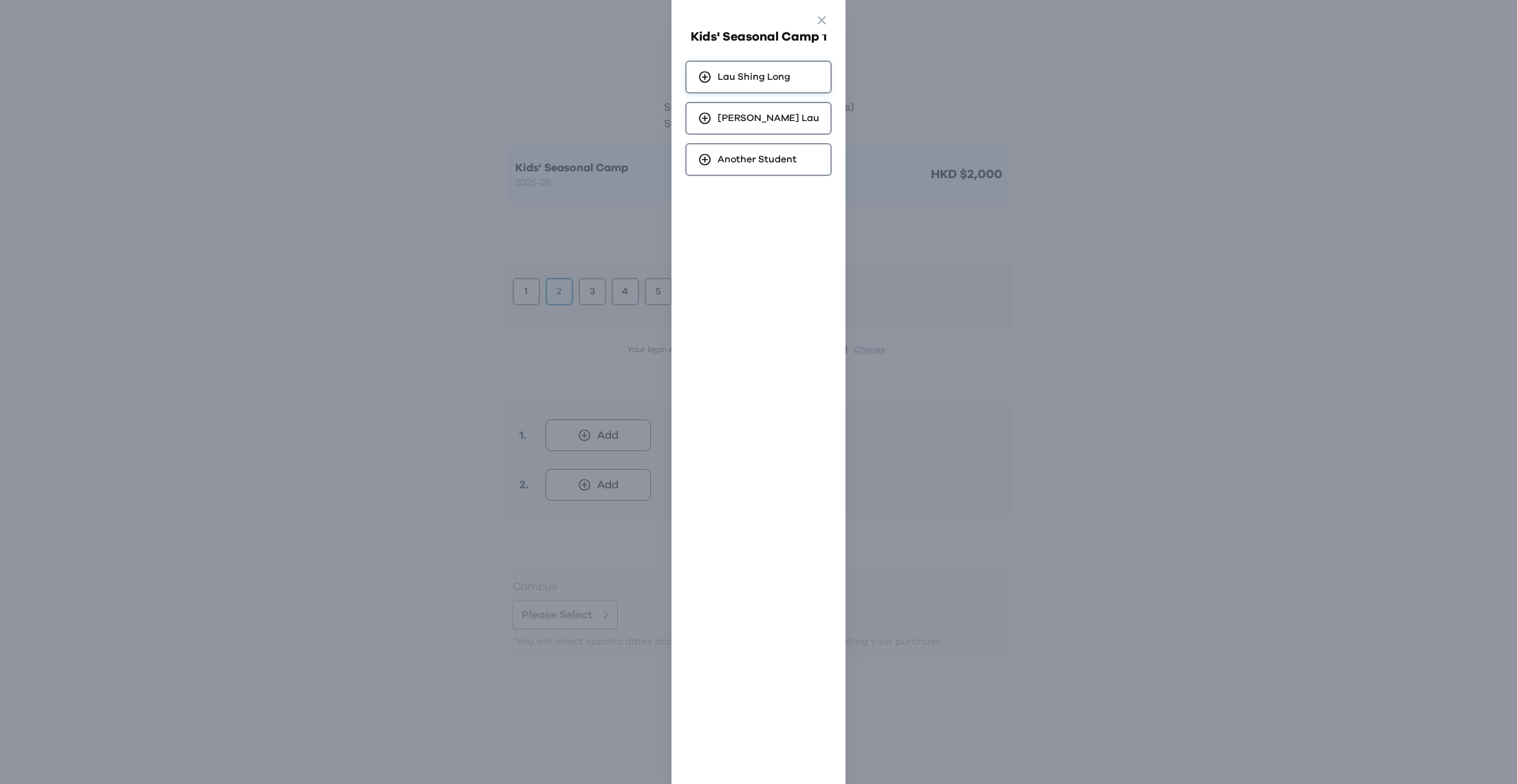
click at [756, 83] on div "Lau Shing Long" at bounding box center [758, 77] width 146 height 33
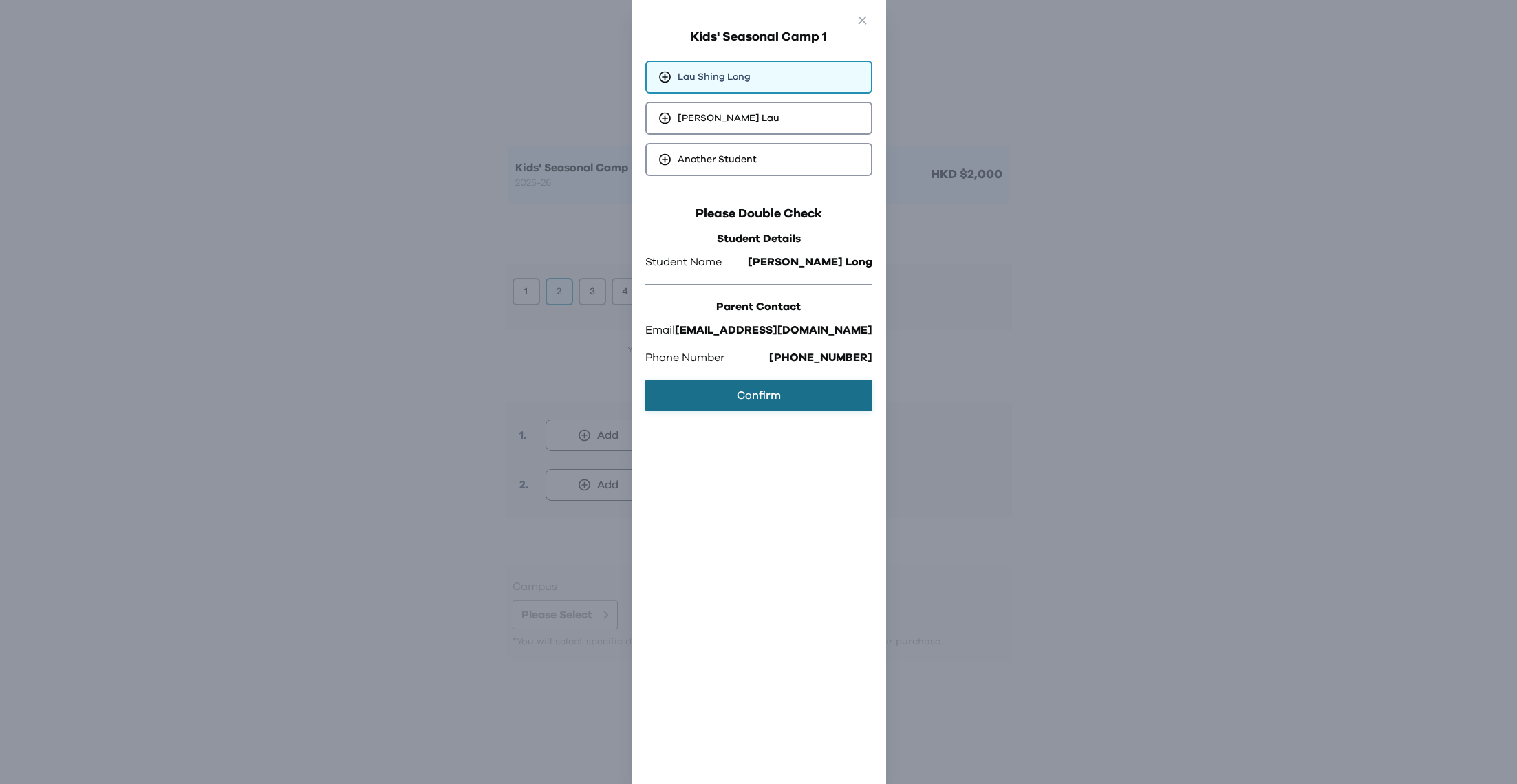
click at [781, 386] on button "Confirm" at bounding box center [758, 396] width 227 height 32
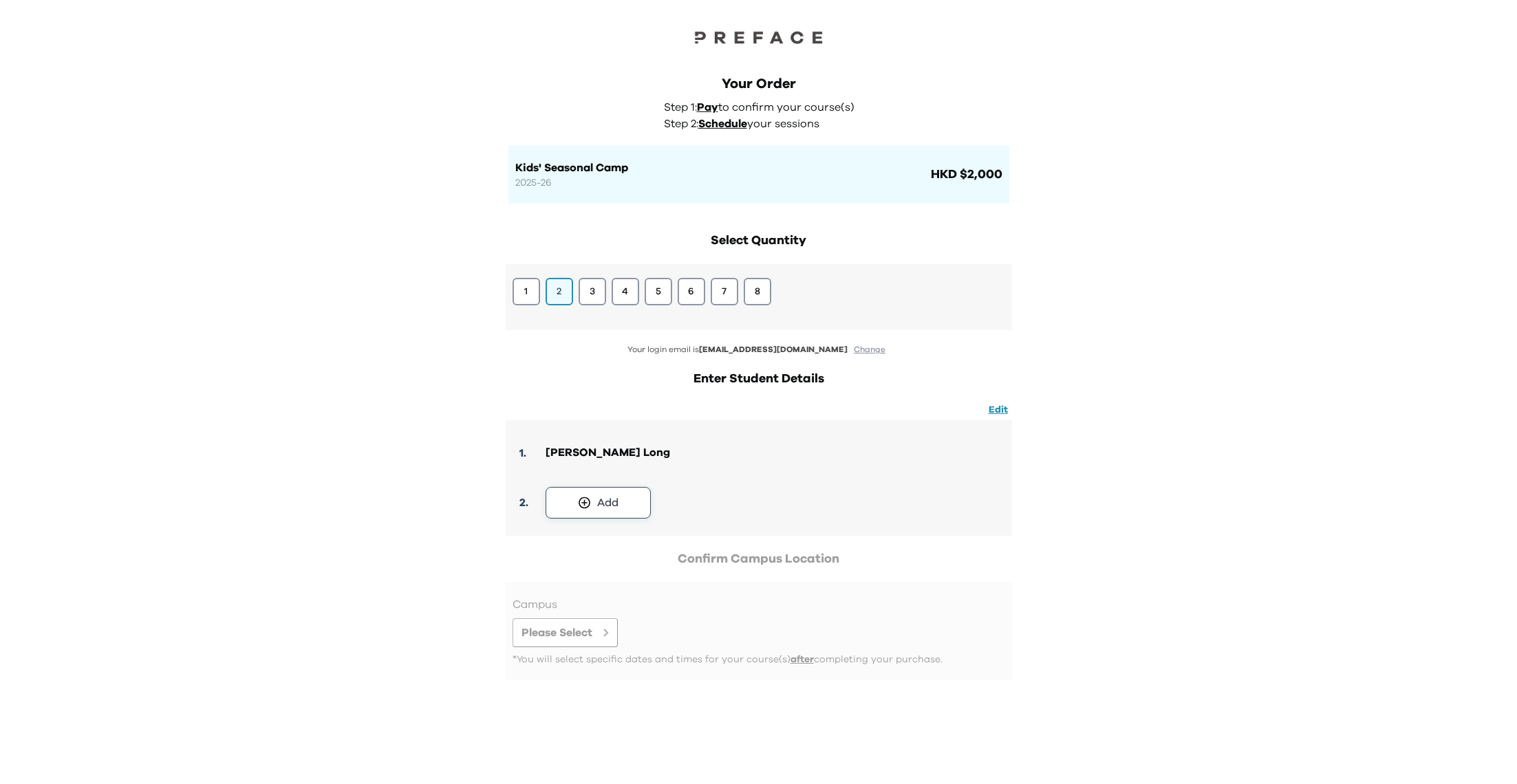
click at [596, 500] on button "Add" at bounding box center [598, 503] width 105 height 32
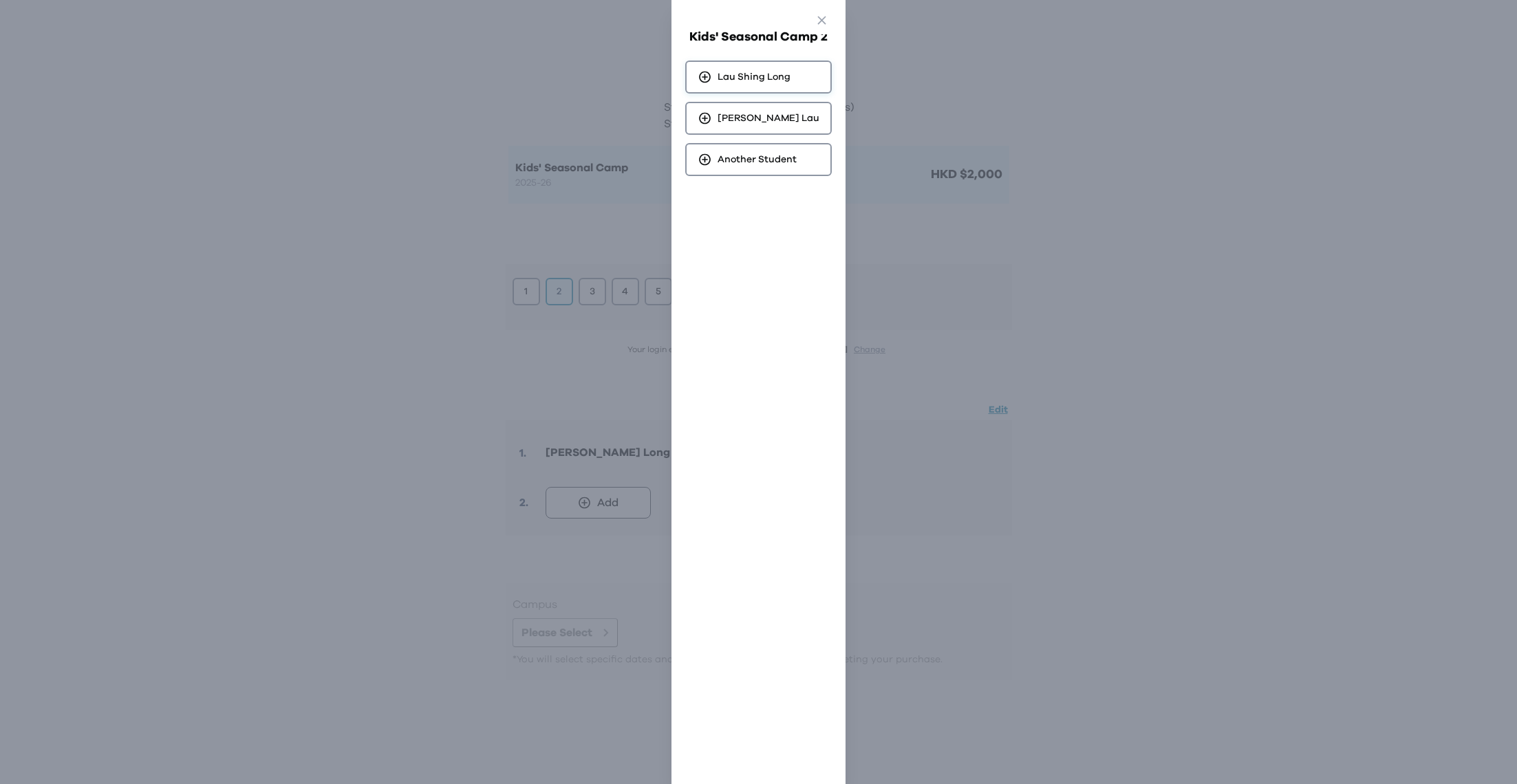
click at [756, 74] on span "Lau Shing Long" at bounding box center [754, 77] width 73 height 14
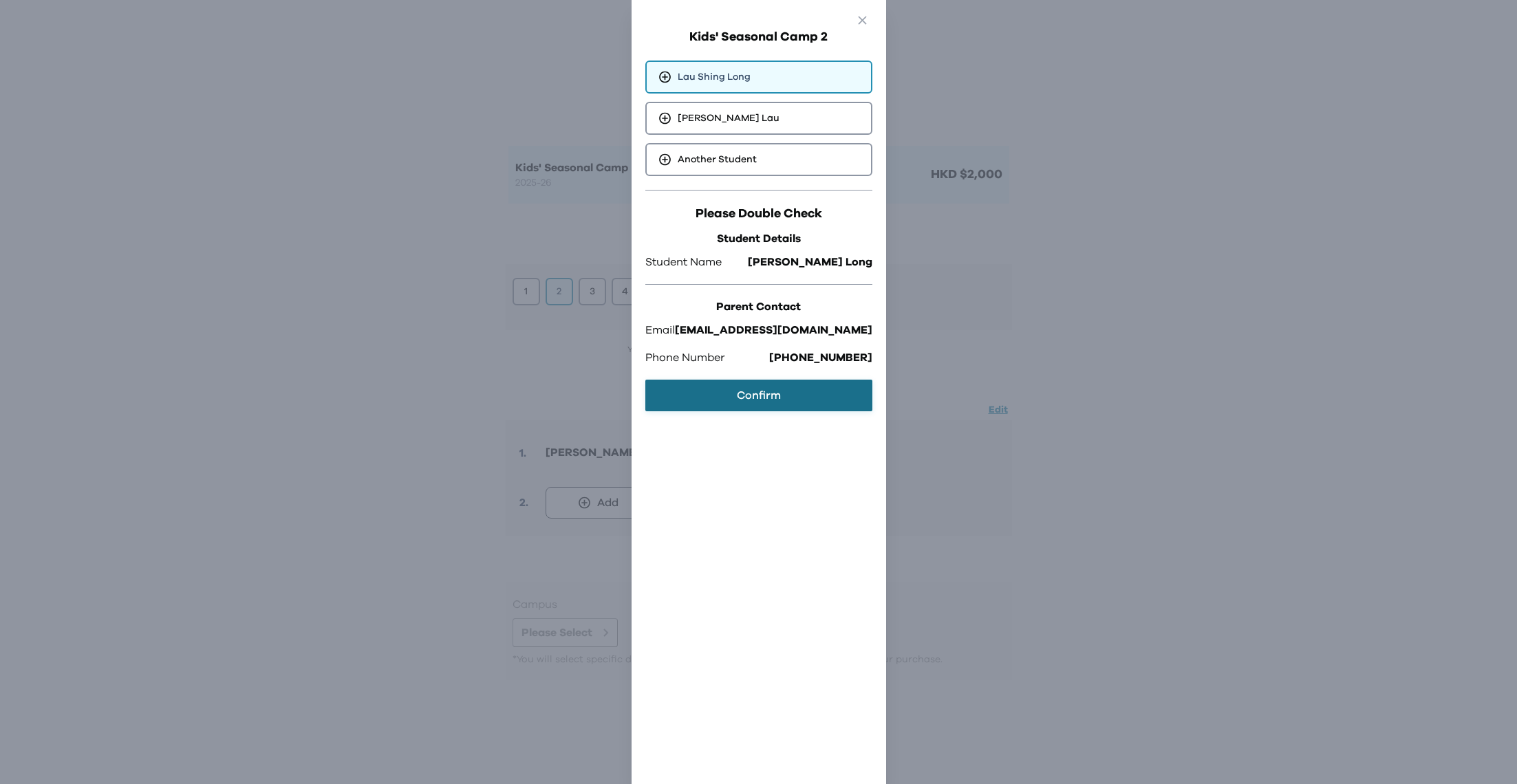
click at [747, 383] on button "Confirm" at bounding box center [758, 396] width 227 height 32
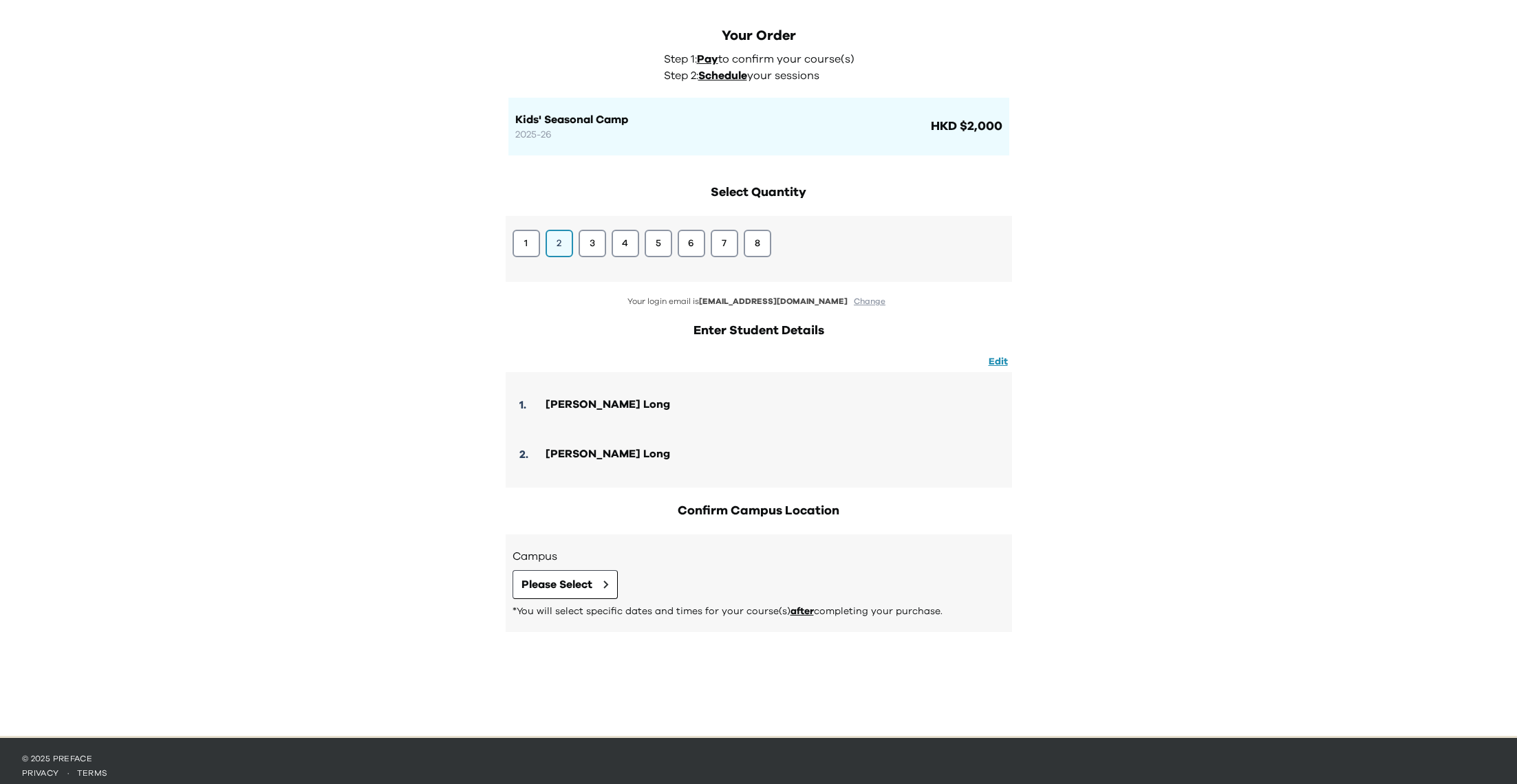
scroll to position [58, 0]
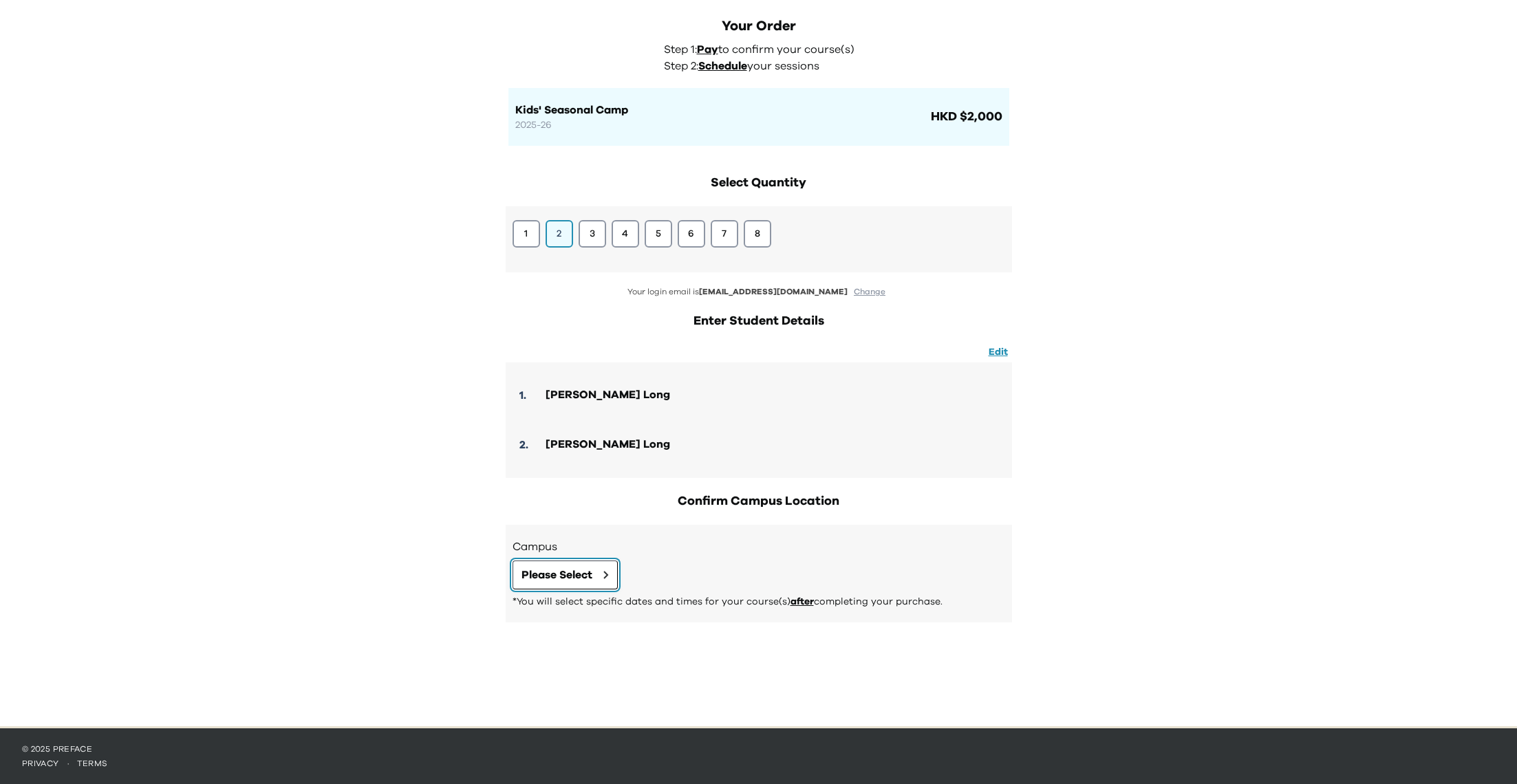
click at [600, 574] on button "Please Select" at bounding box center [565, 576] width 105 height 29
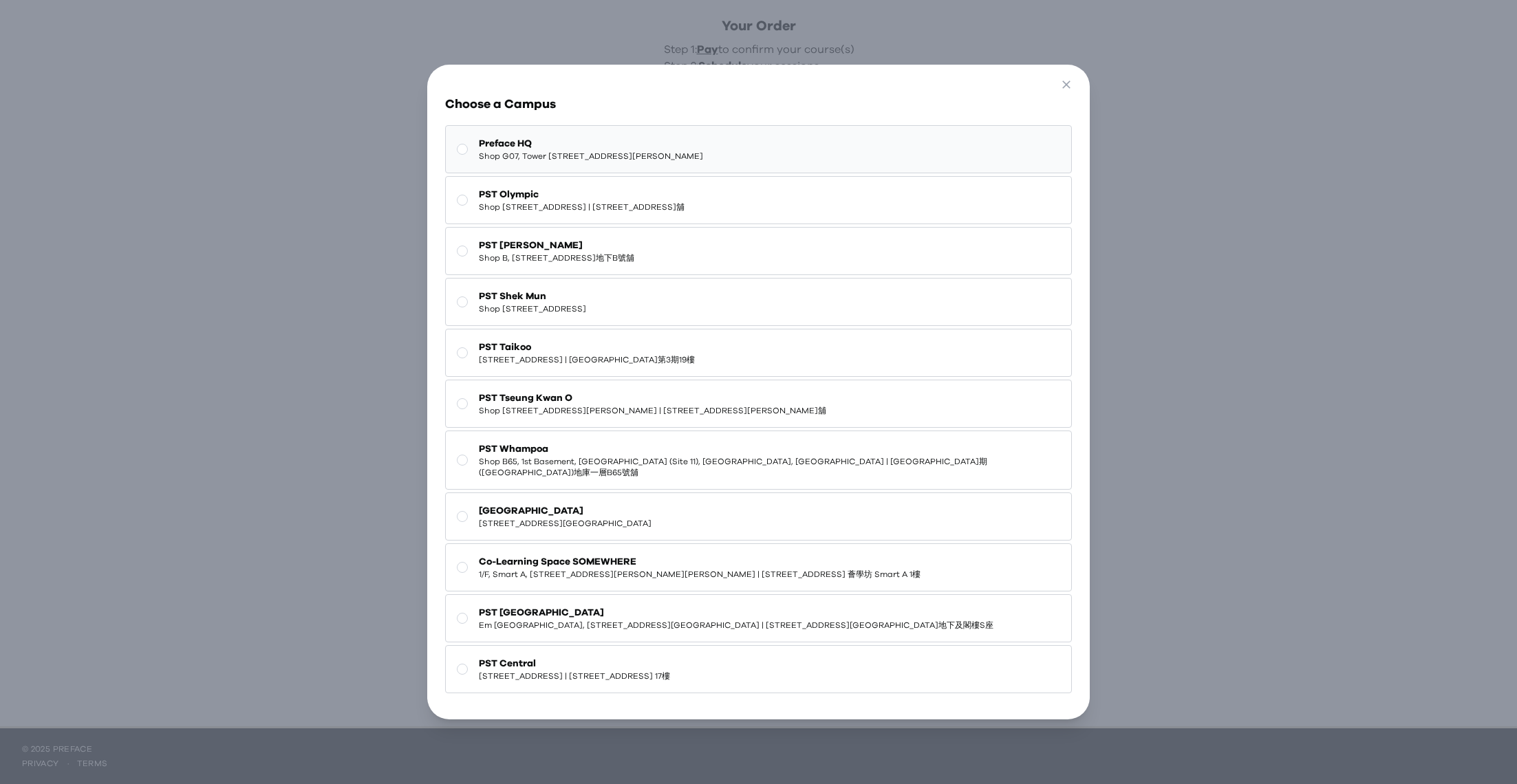
click at [662, 171] on button "Preface HQ Shop G07, Tower 535, 535 Jaffe Road, Causeway Bay | 銅鑼灣謝斐道535號Tower …" at bounding box center [758, 149] width 627 height 48
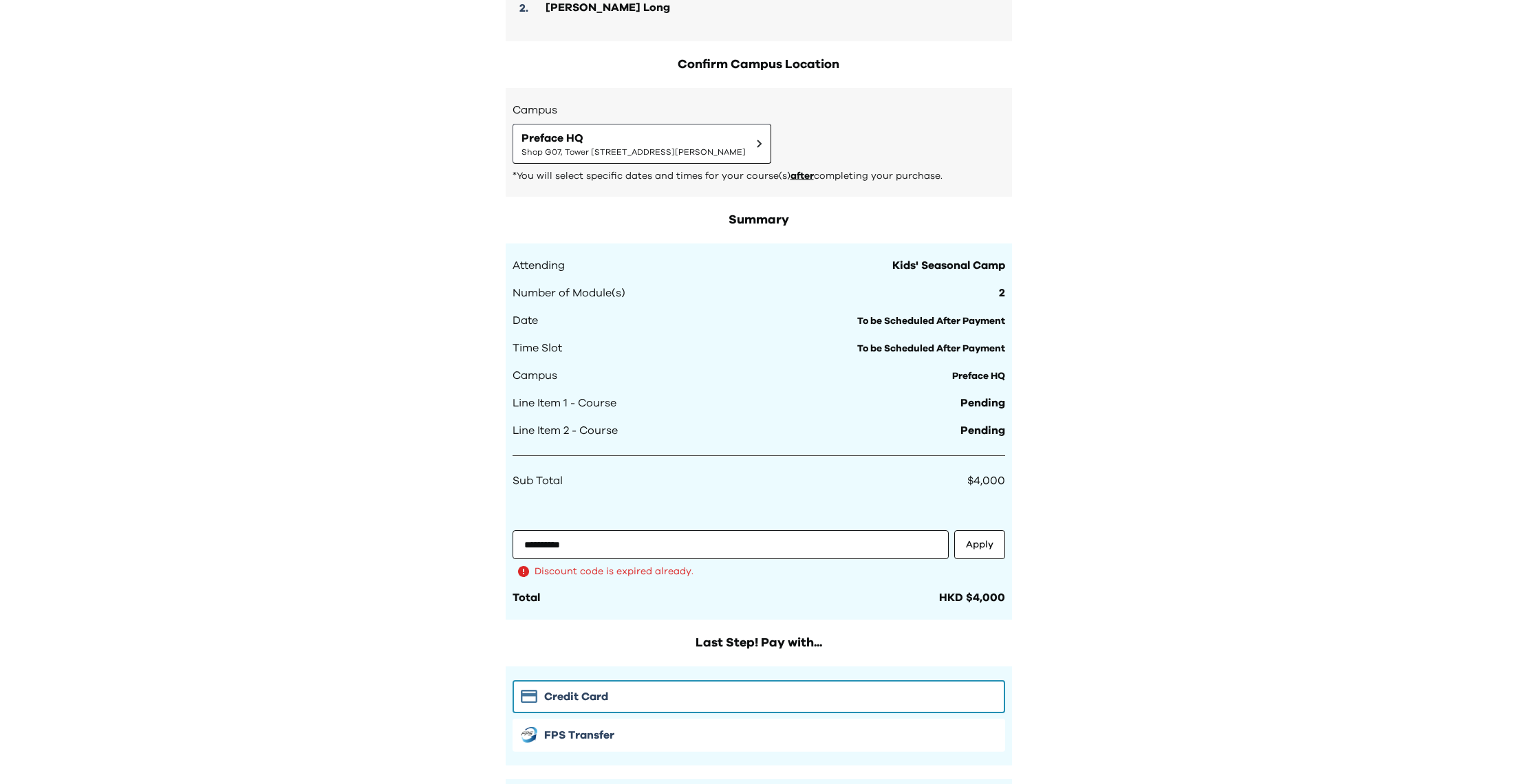
scroll to position [536, 0]
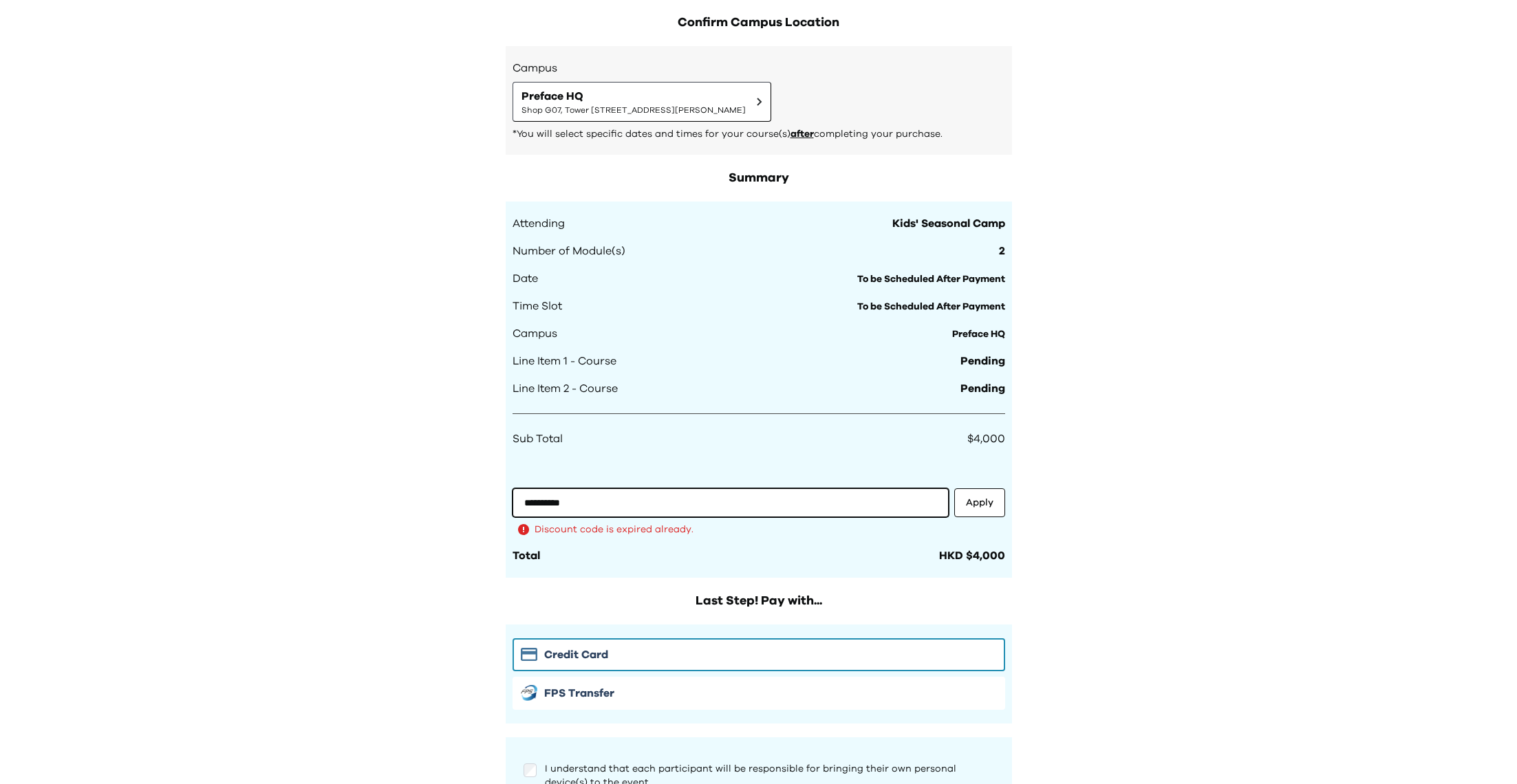
drag, startPoint x: 635, startPoint y: 501, endPoint x: 424, endPoint y: 507, distance: 211.1
click at [424, 508] on div "**********" at bounding box center [758, 188] width 1517 height 1449
paste input "**"
type input "**********"
click at [981, 503] on button "Apply" at bounding box center [980, 503] width 51 height 29
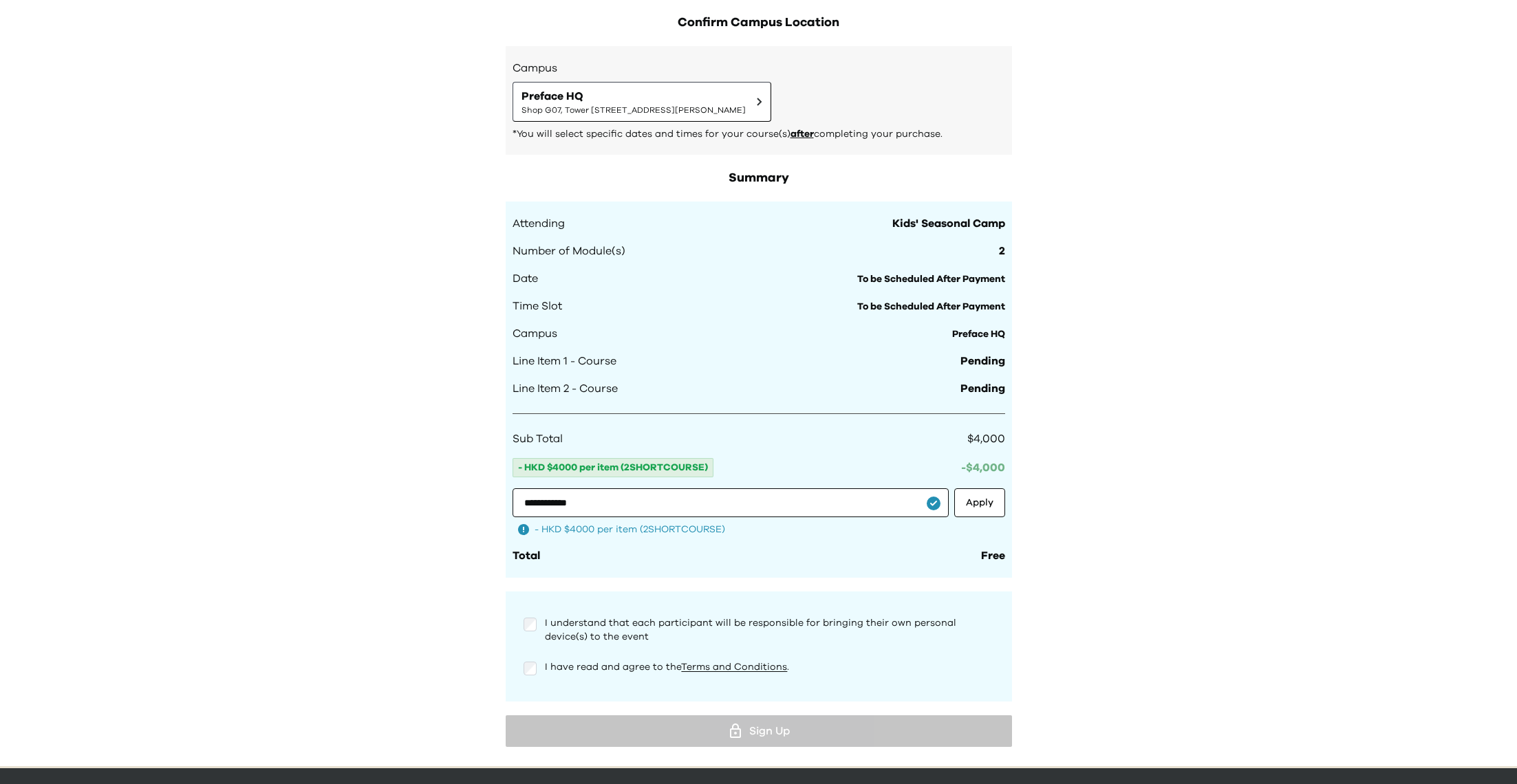
scroll to position [576, 0]
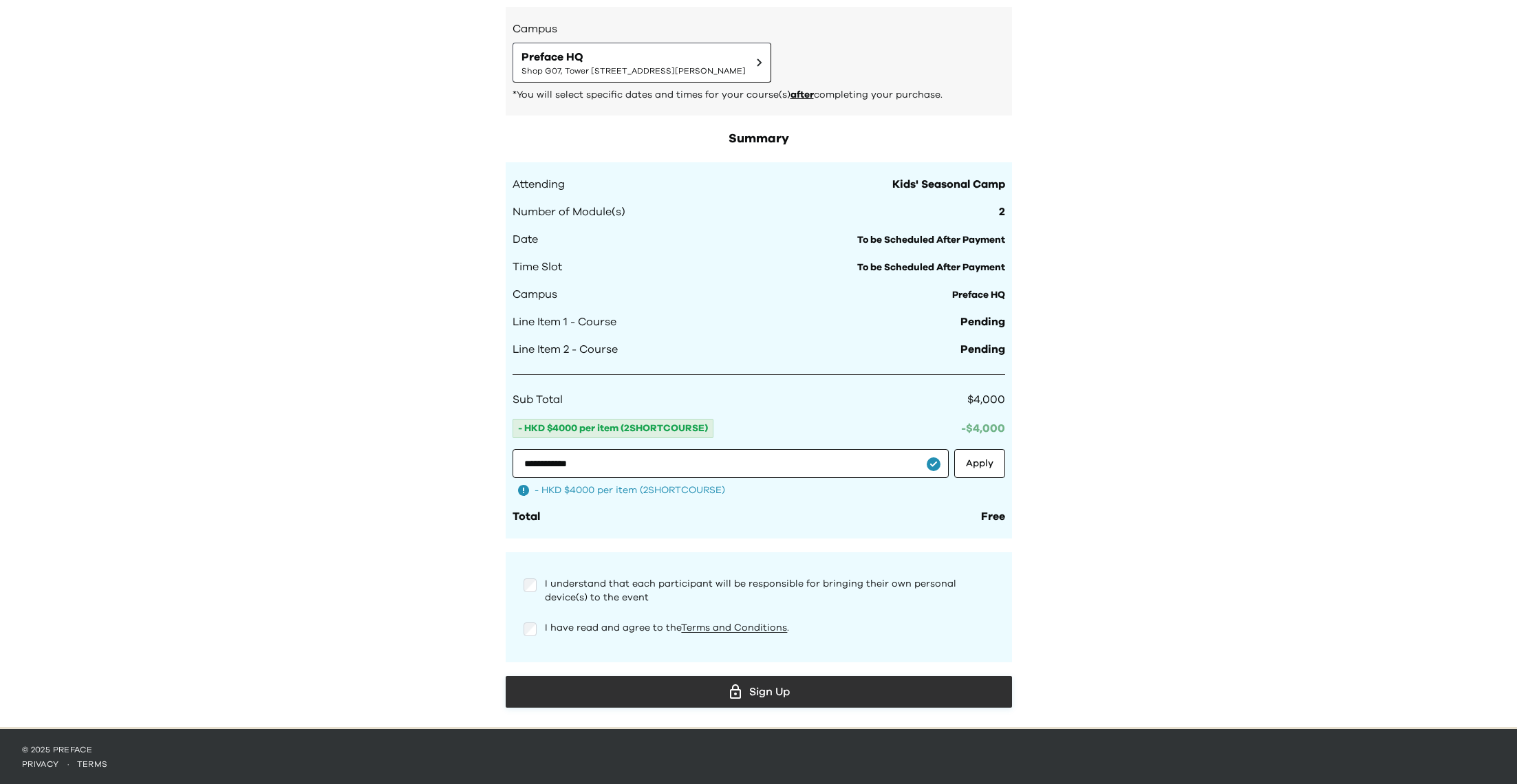
click at [539, 683] on div "Sign Up" at bounding box center [758, 692] width 484 height 21
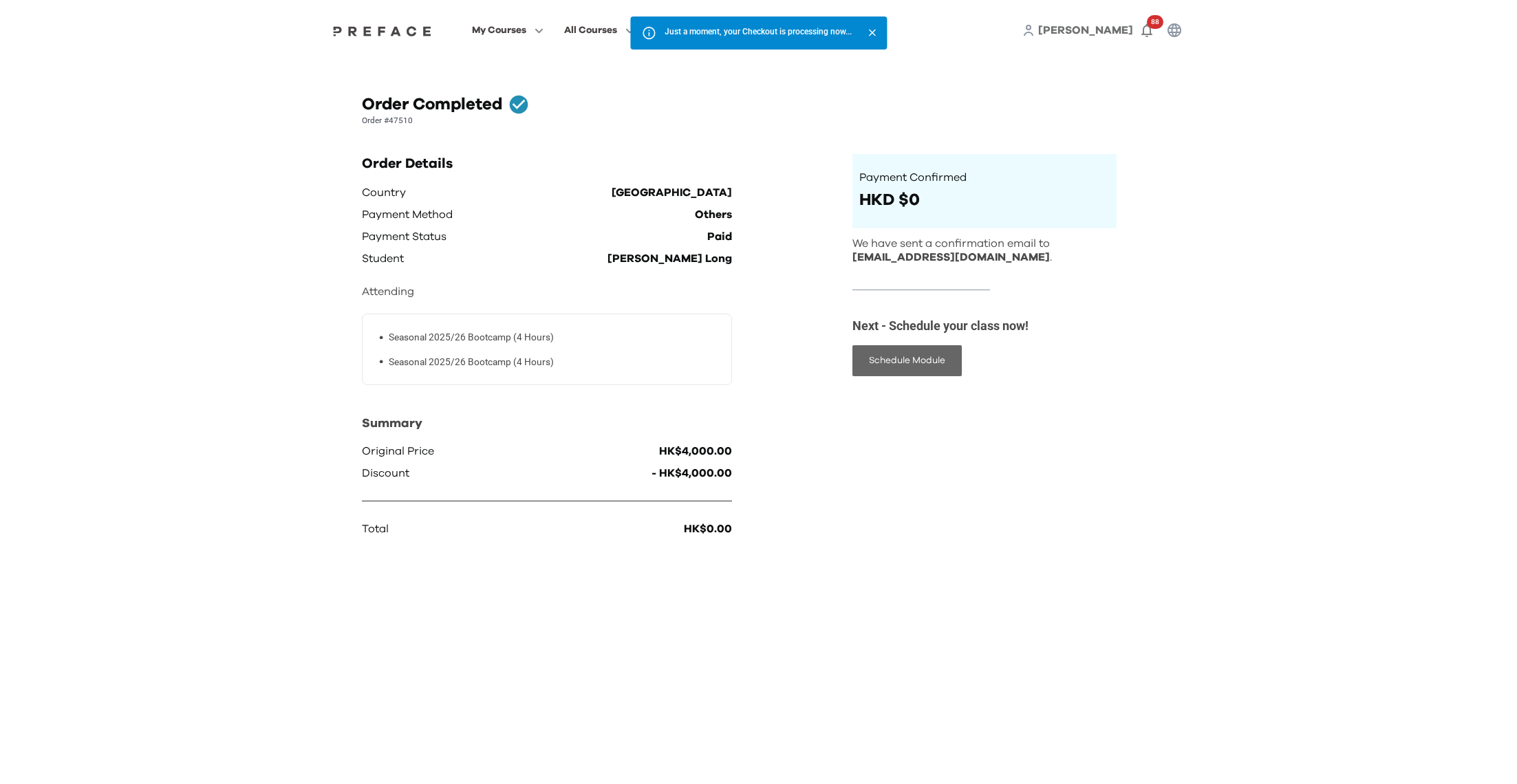
click at [939, 355] on button "Schedule Module" at bounding box center [907, 361] width 110 height 31
